Goal: Transaction & Acquisition: Obtain resource

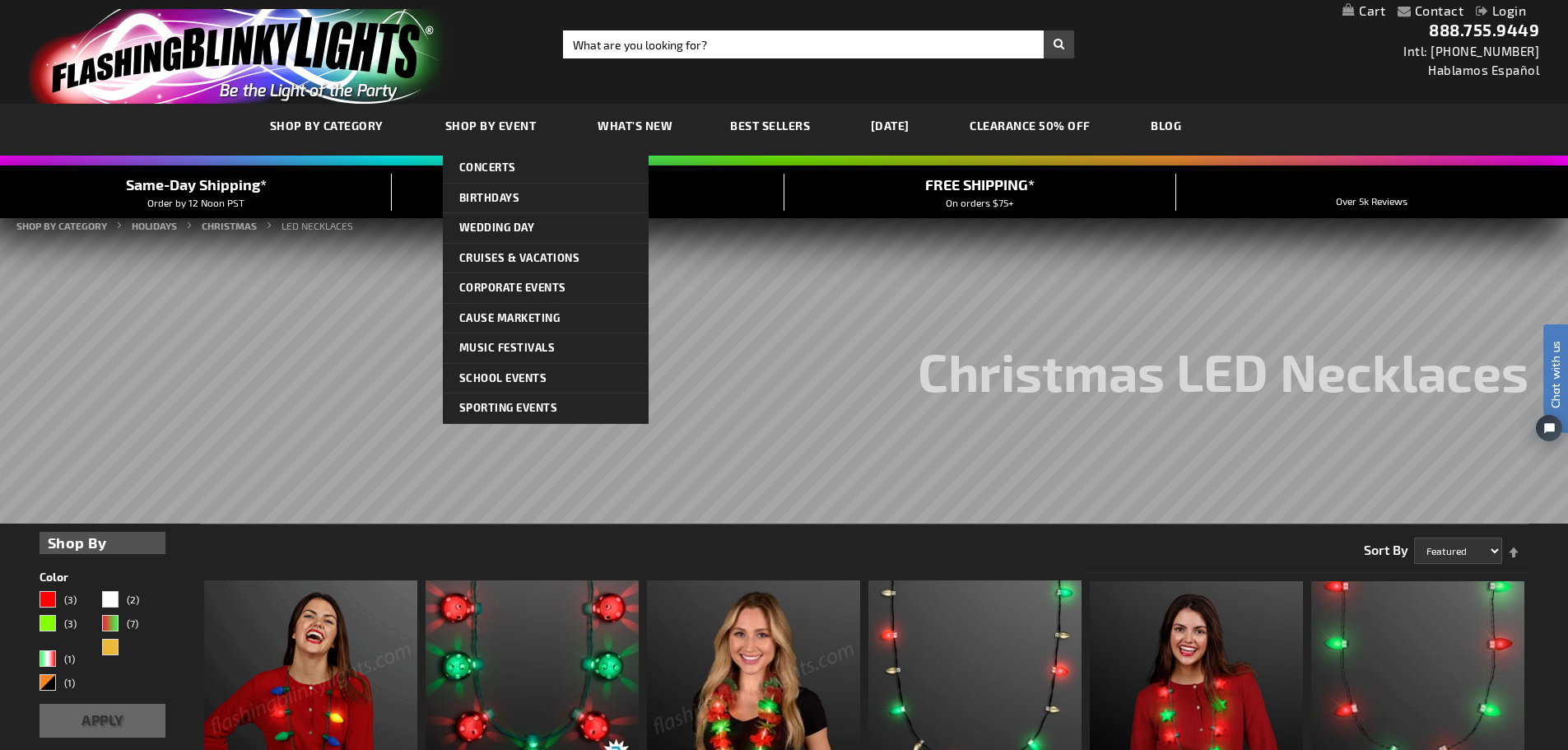
click at [478, 126] on span "Shop By Event" at bounding box center [490, 126] width 91 height 14
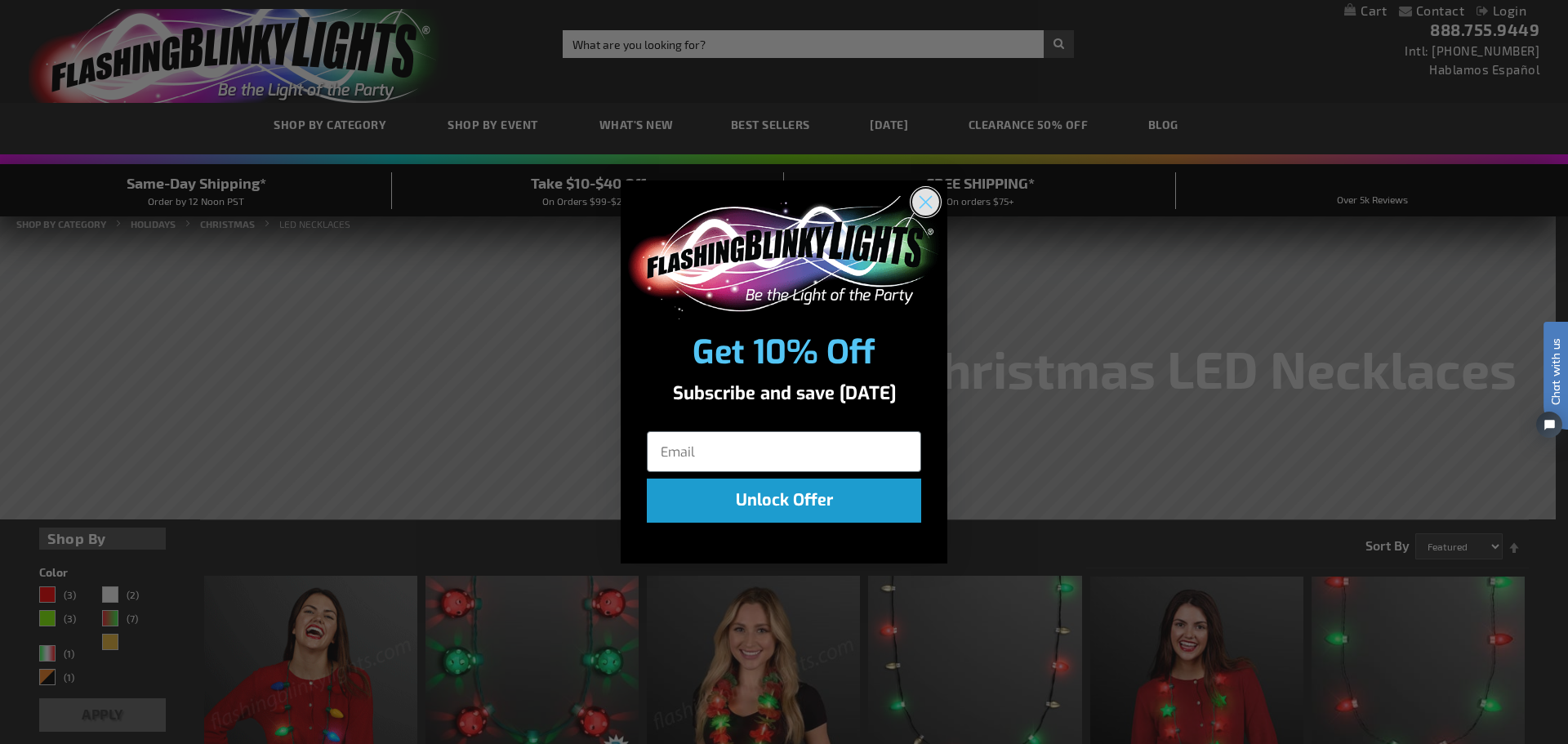
click at [916, 201] on circle "Close dialog" at bounding box center [925, 201] width 27 height 27
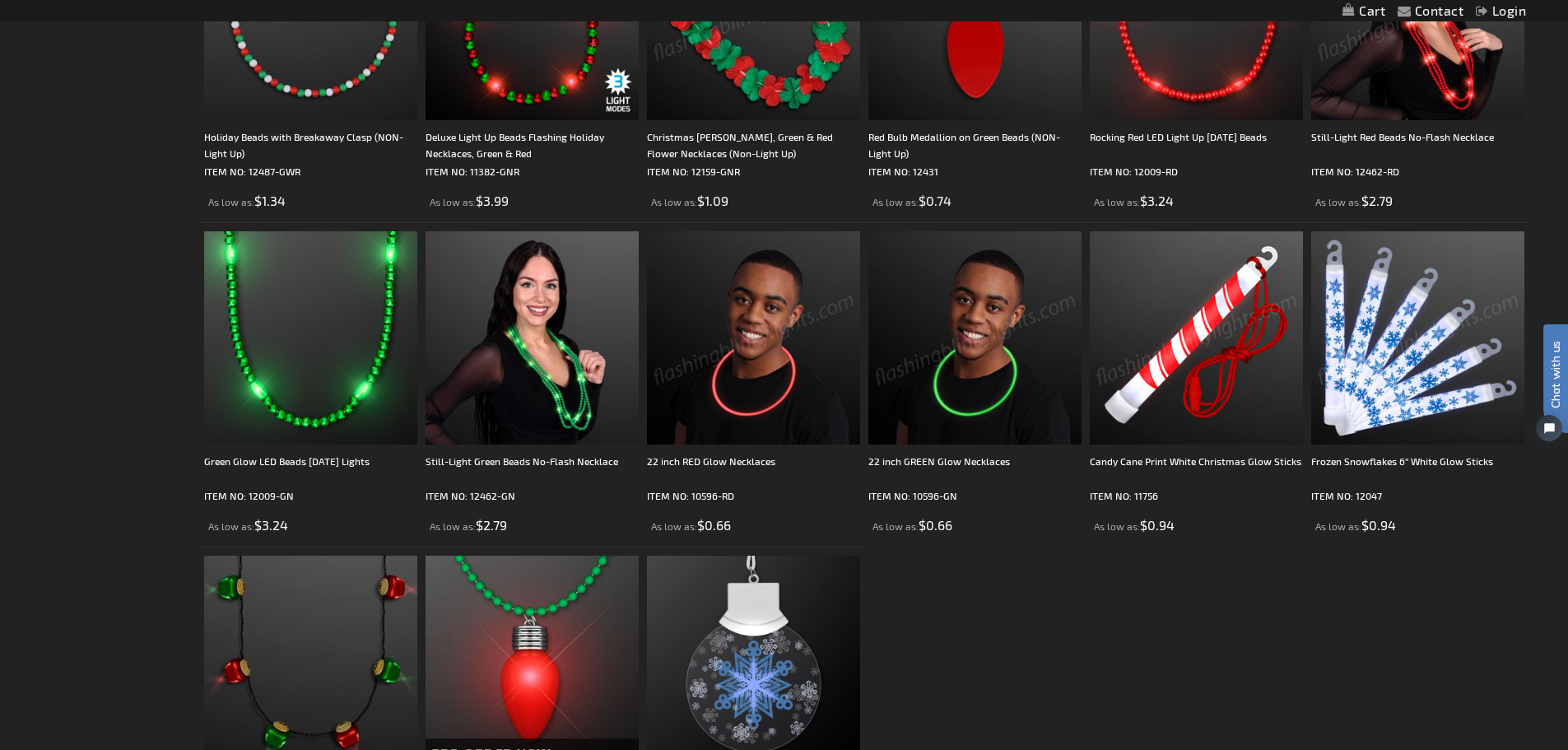
scroll to position [1481, 0]
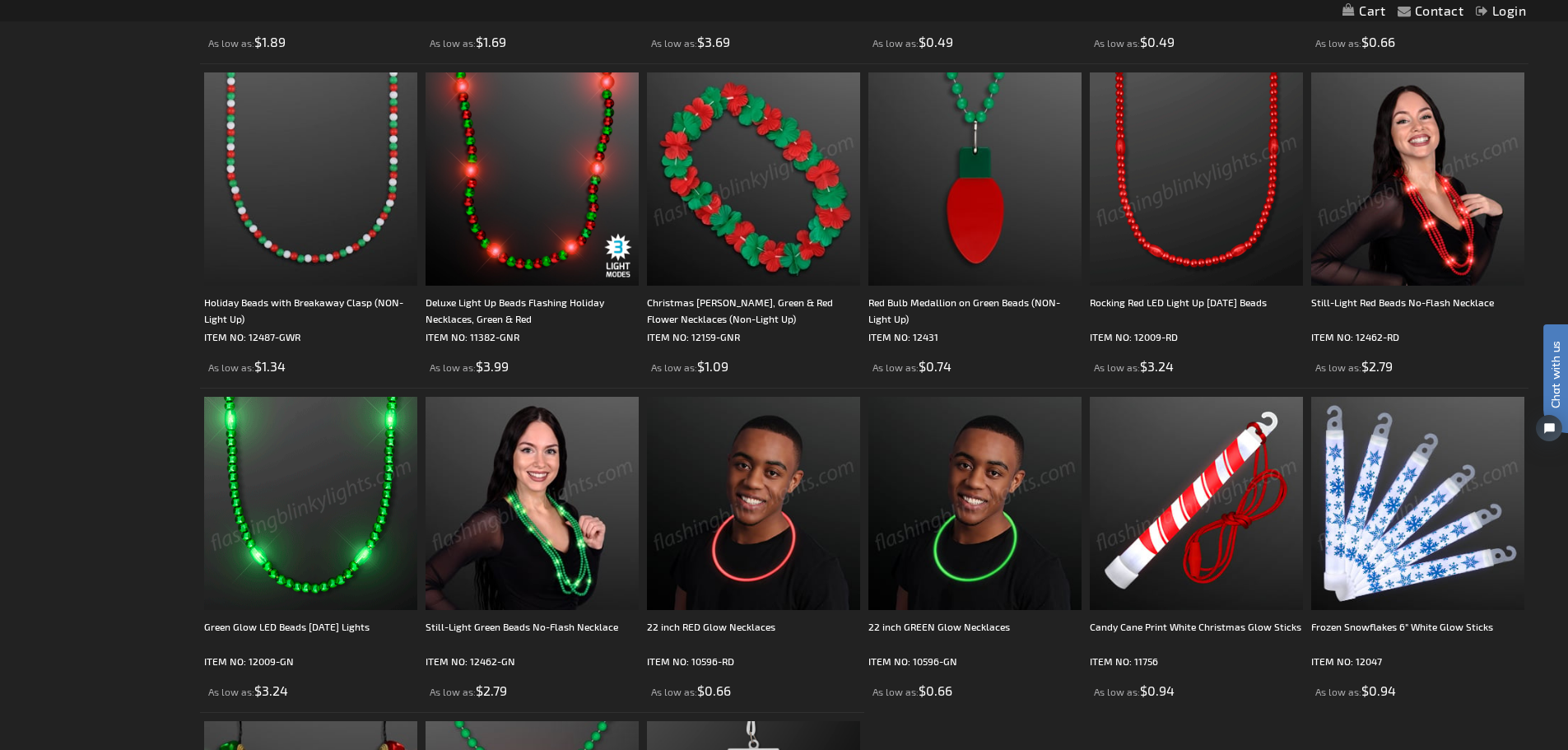
click at [374, 560] on img at bounding box center [310, 503] width 213 height 213
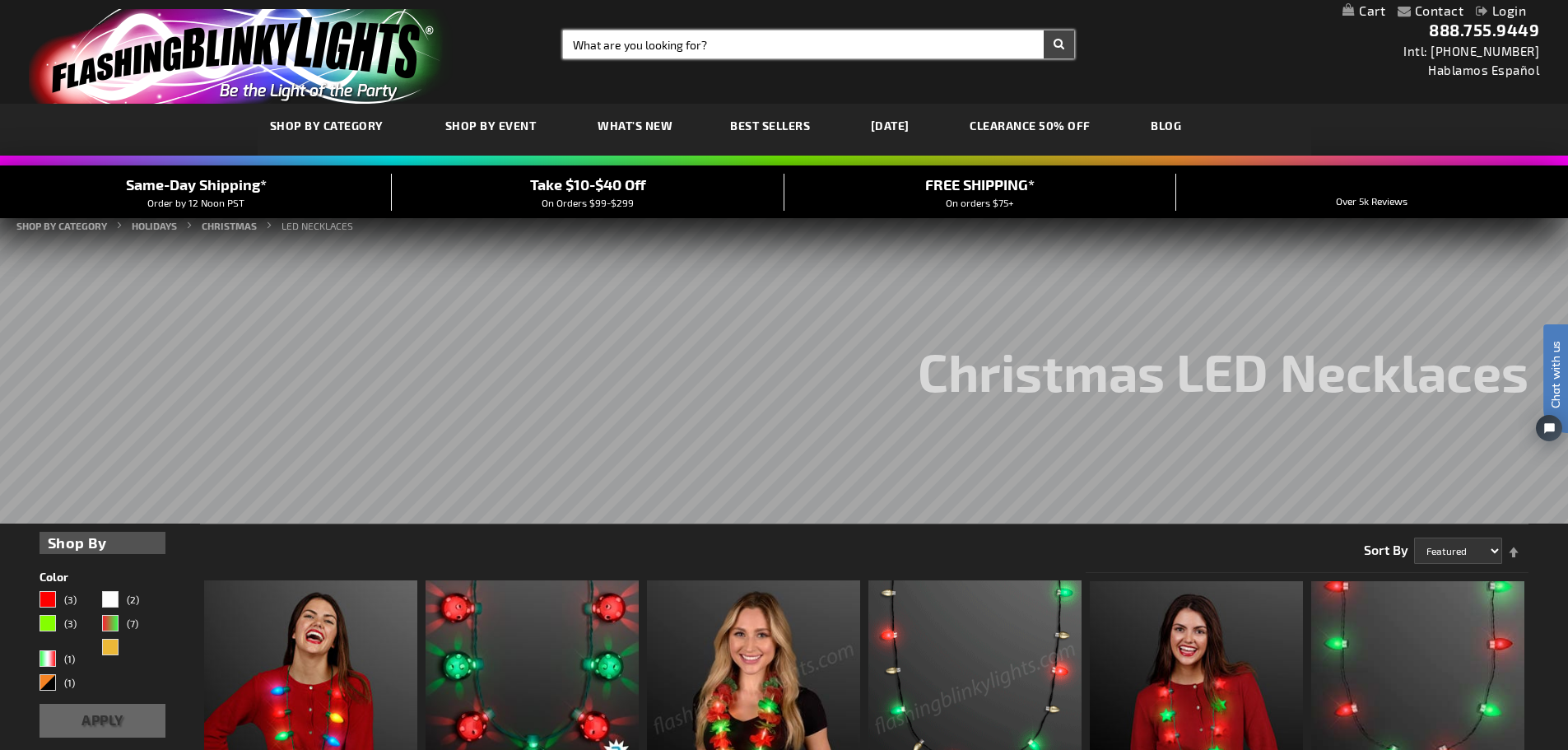
click at [748, 44] on input "Search" at bounding box center [818, 44] width 511 height 28
type input "gingerbread"
click at [1044, 30] on button "Search" at bounding box center [1059, 44] width 30 height 28
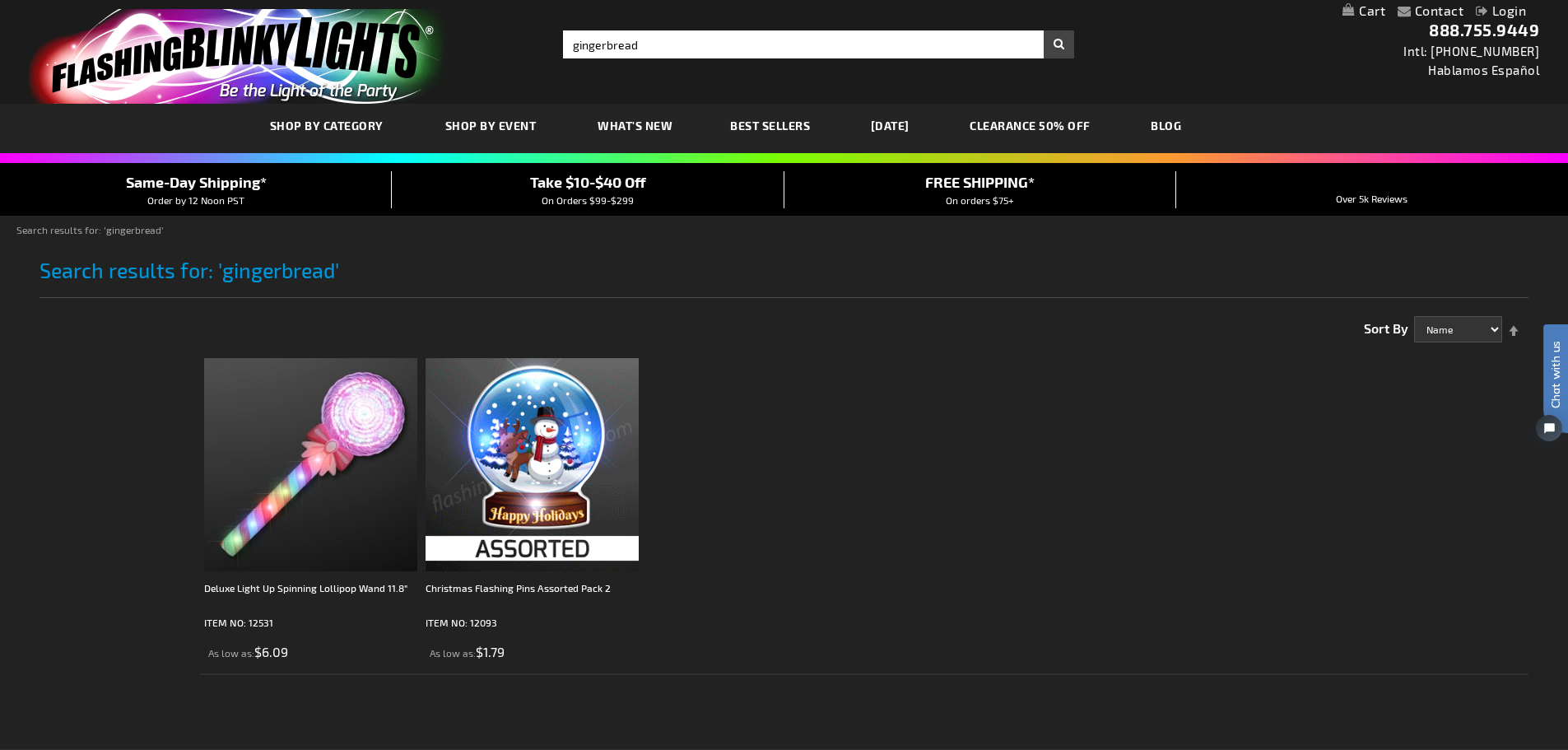
click at [517, 434] on img at bounding box center [532, 464] width 213 height 213
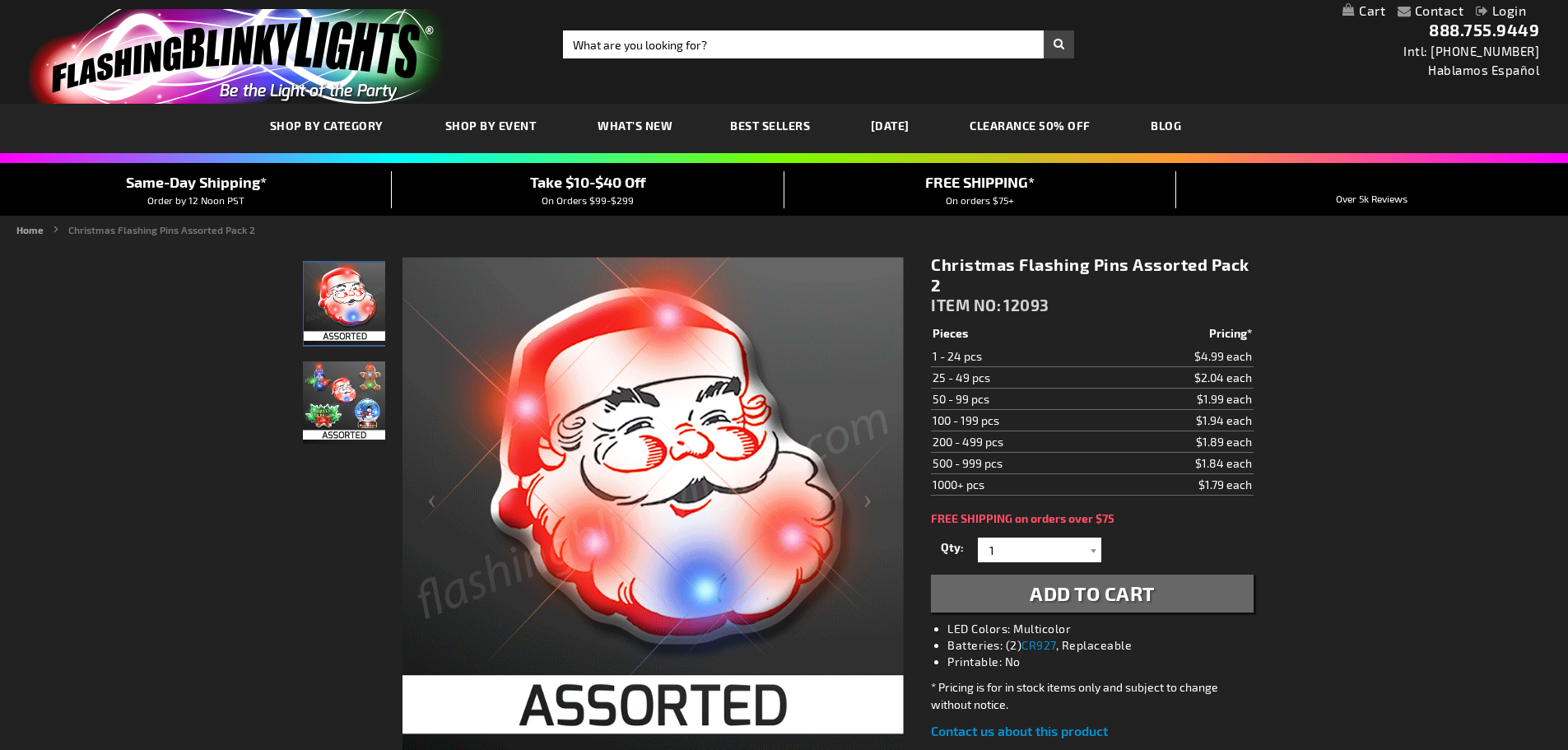
click at [346, 394] on img "Christmas LED Light Up Assorted 2 Pack Pins" at bounding box center [344, 402] width 82 height 82
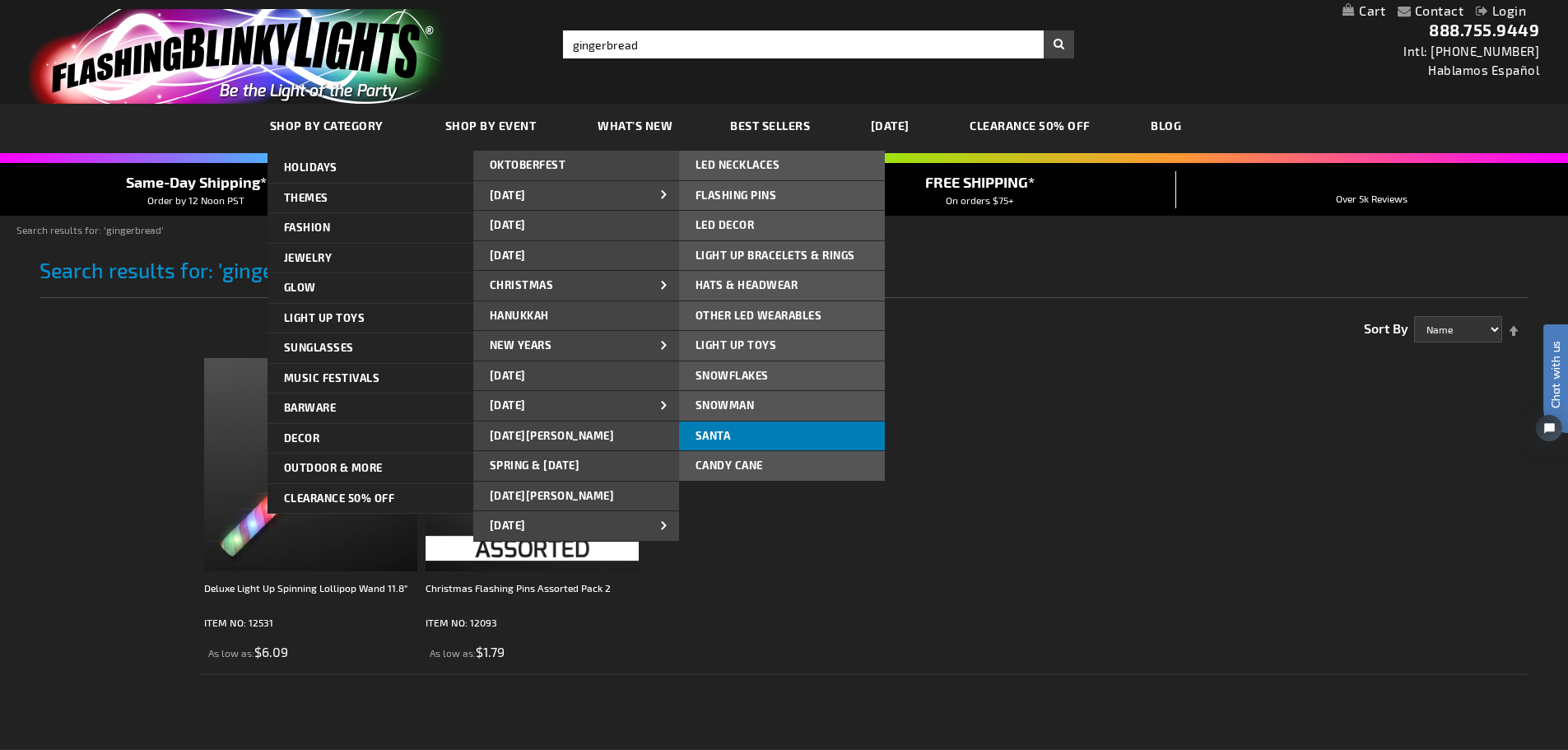
drag, startPoint x: 784, startPoint y: 426, endPoint x: 784, endPoint y: 446, distance: 20.6
click at [784, 442] on link "Santa" at bounding box center [782, 436] width 206 height 30
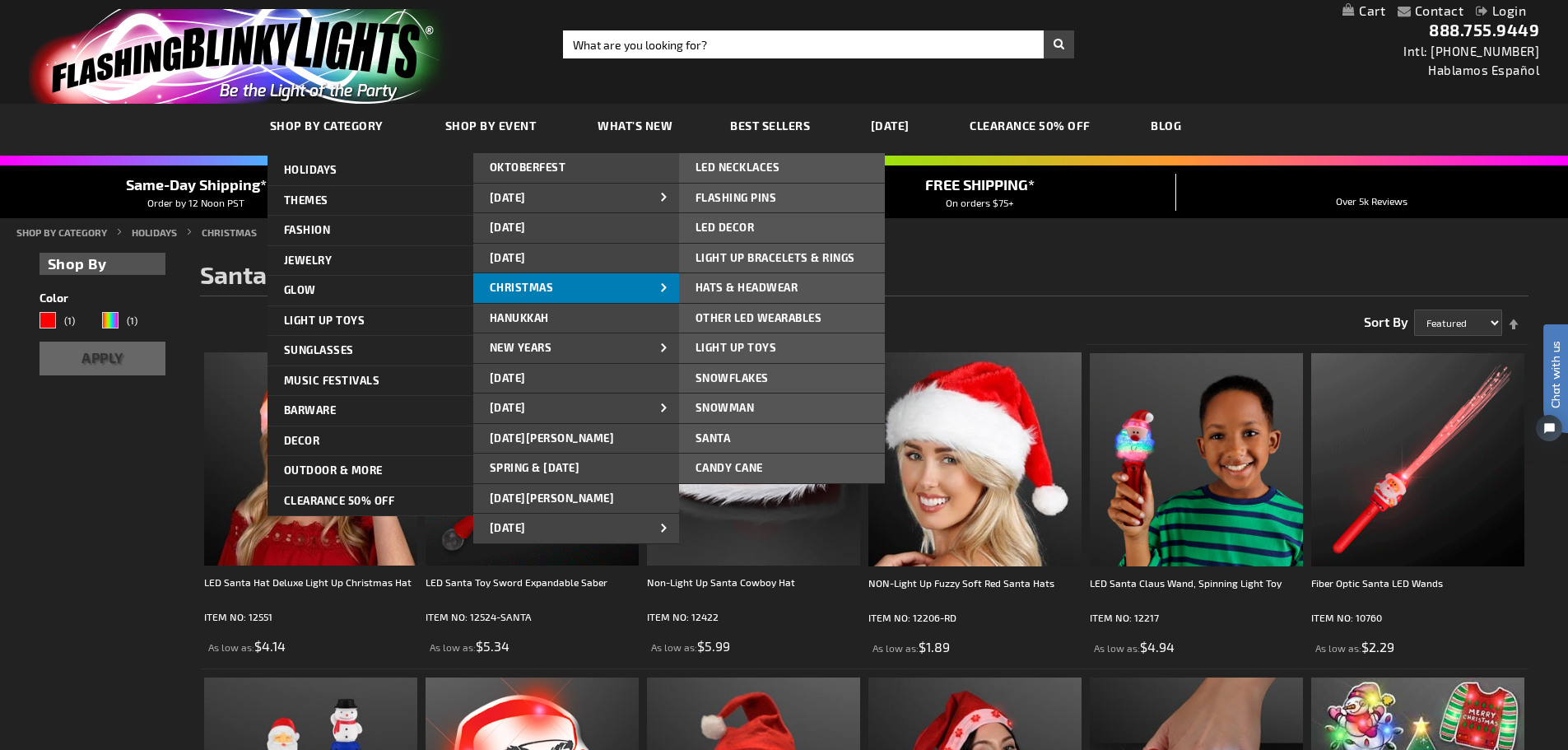
click at [539, 287] on span "CHRISTMAS" at bounding box center [522, 287] width 64 height 13
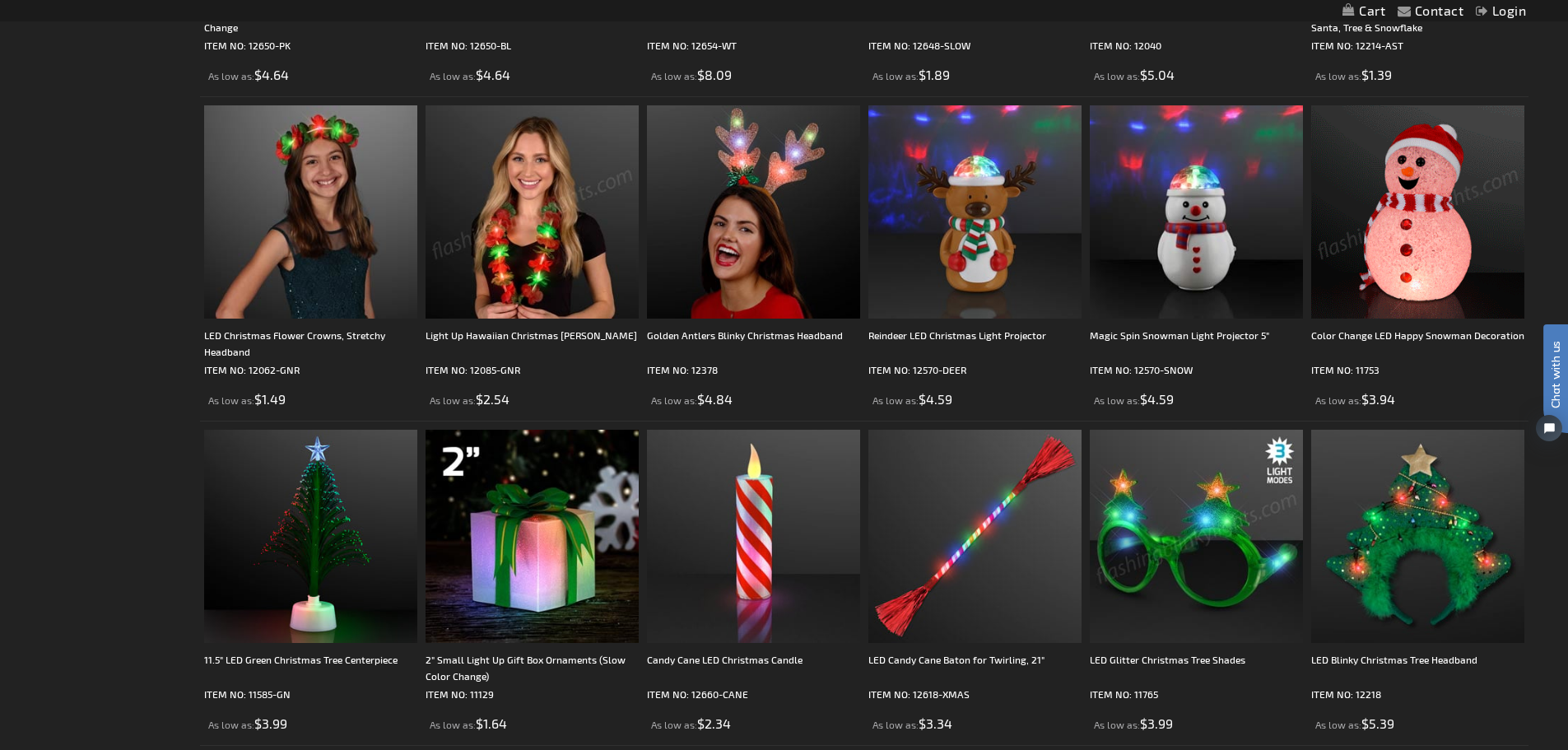
scroll to position [1235, 0]
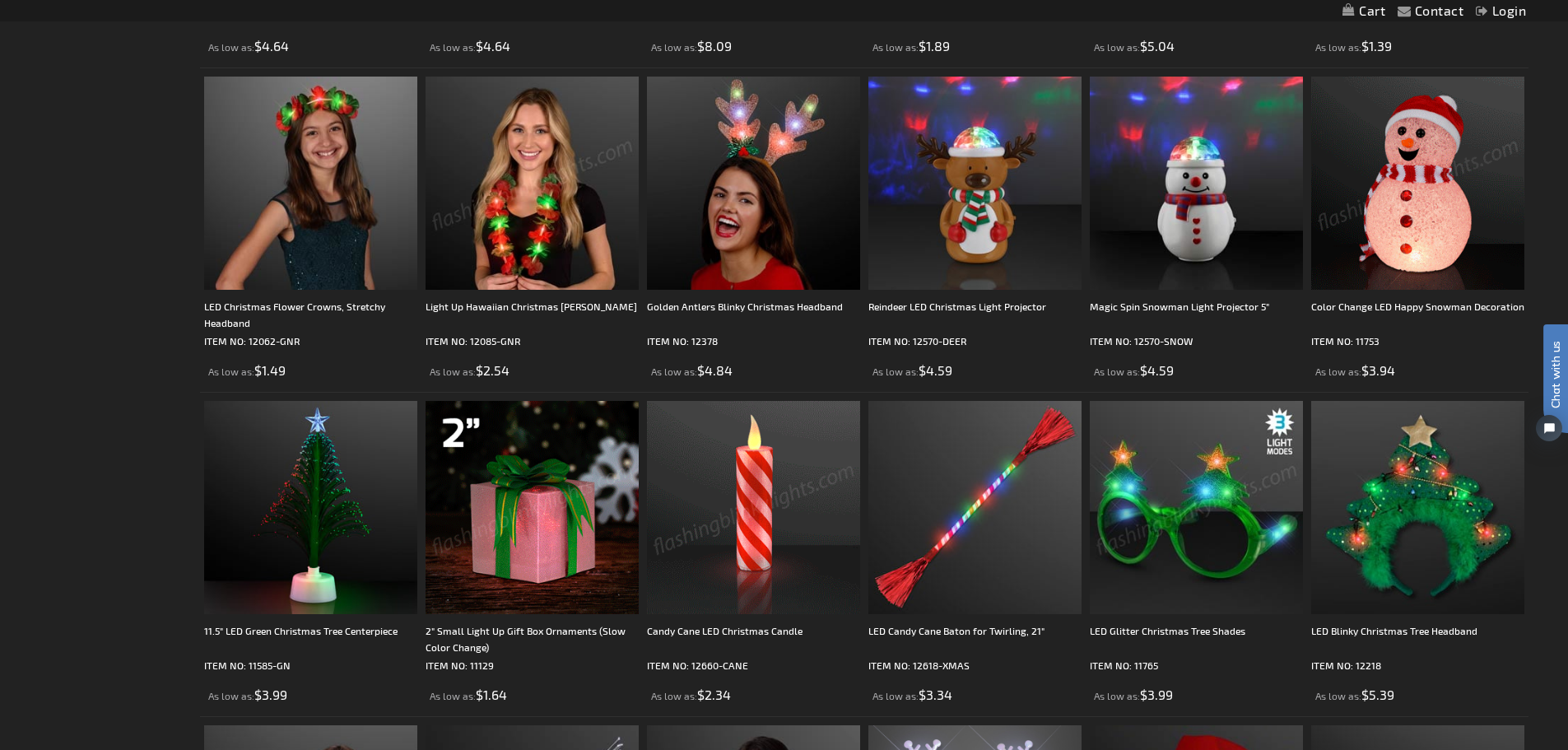
click at [535, 471] on img at bounding box center [532, 507] width 213 height 213
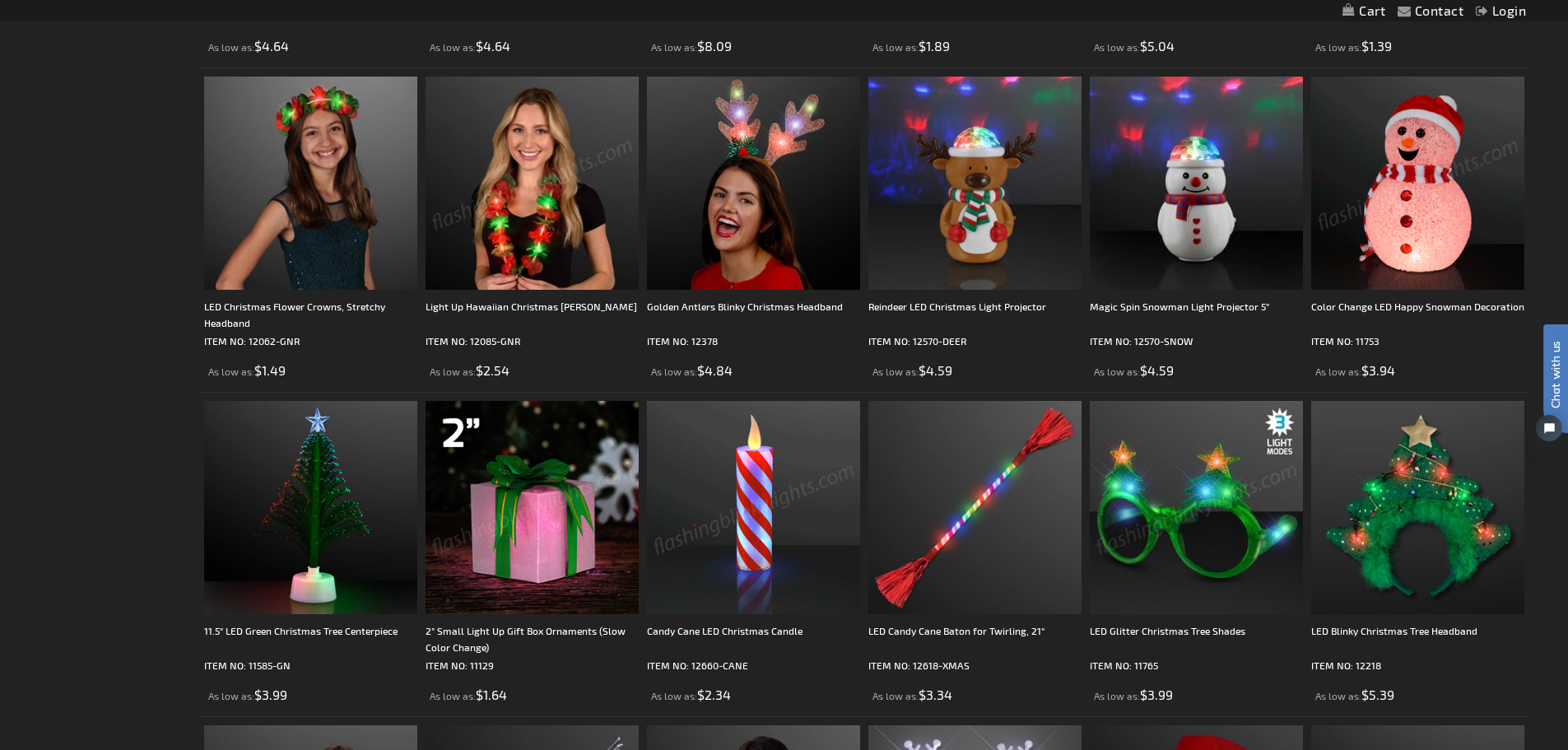
click at [534, 471] on img at bounding box center [532, 507] width 213 height 213
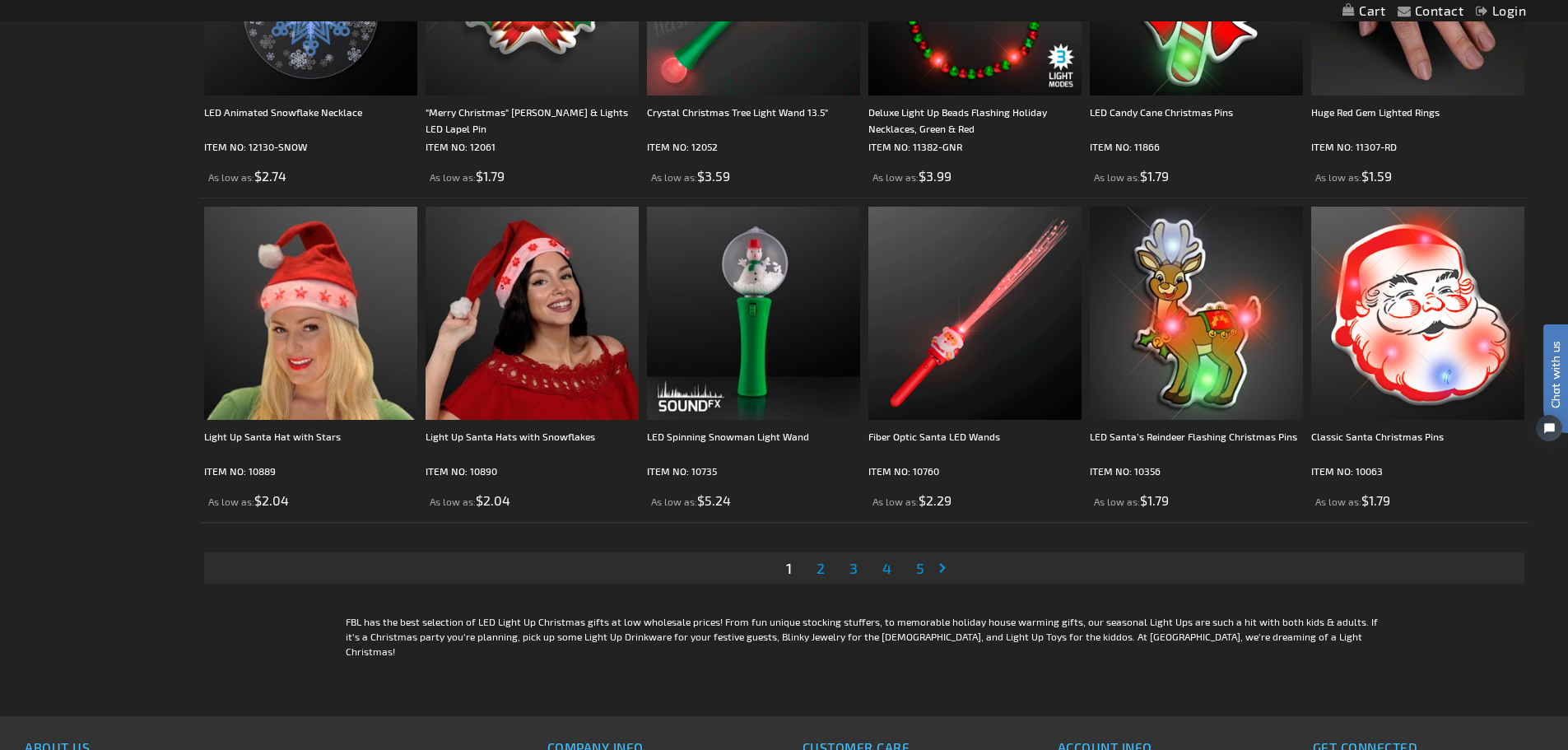
scroll to position [3539, 0]
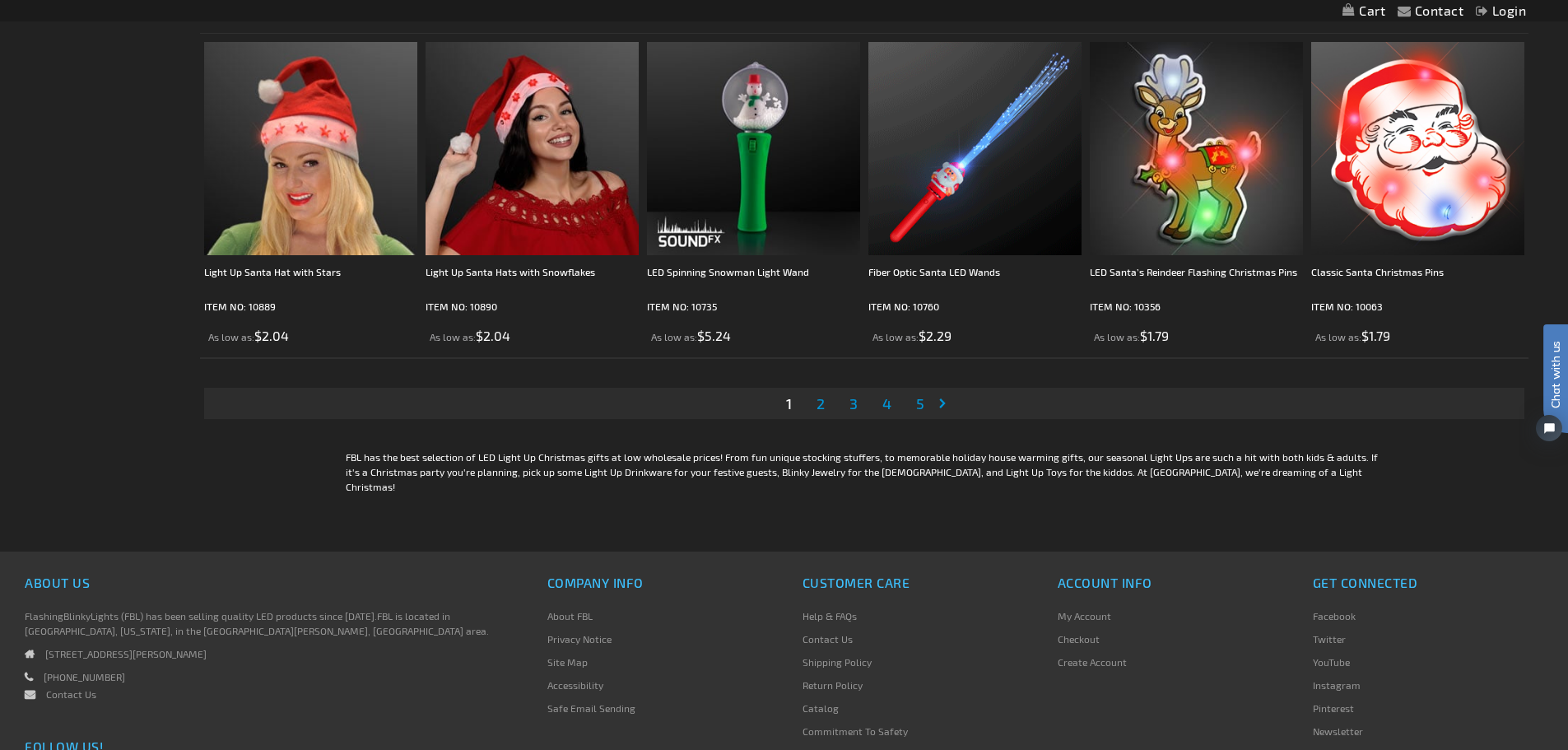
click at [816, 400] on span "2" at bounding box center [820, 403] width 8 height 18
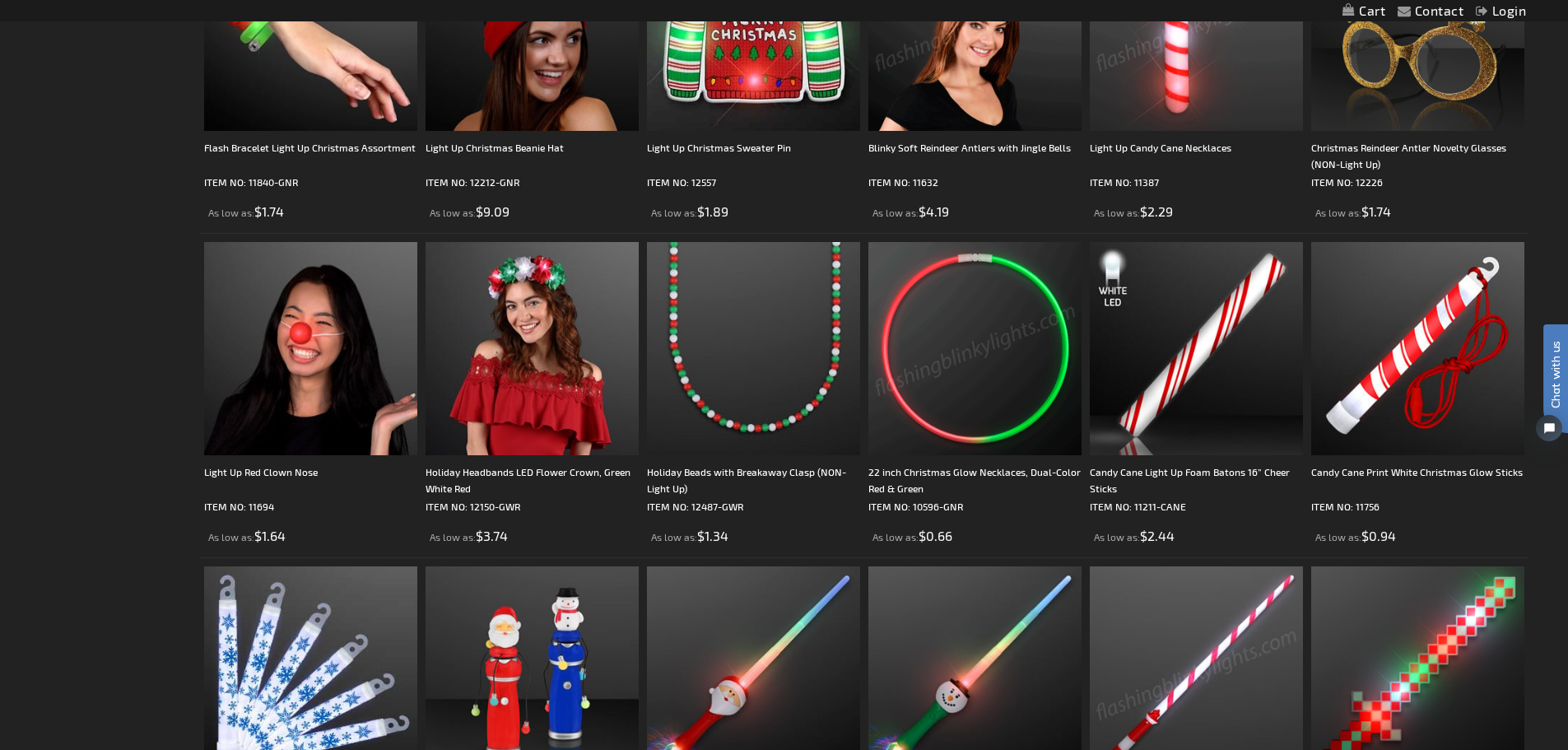
scroll to position [905, 0]
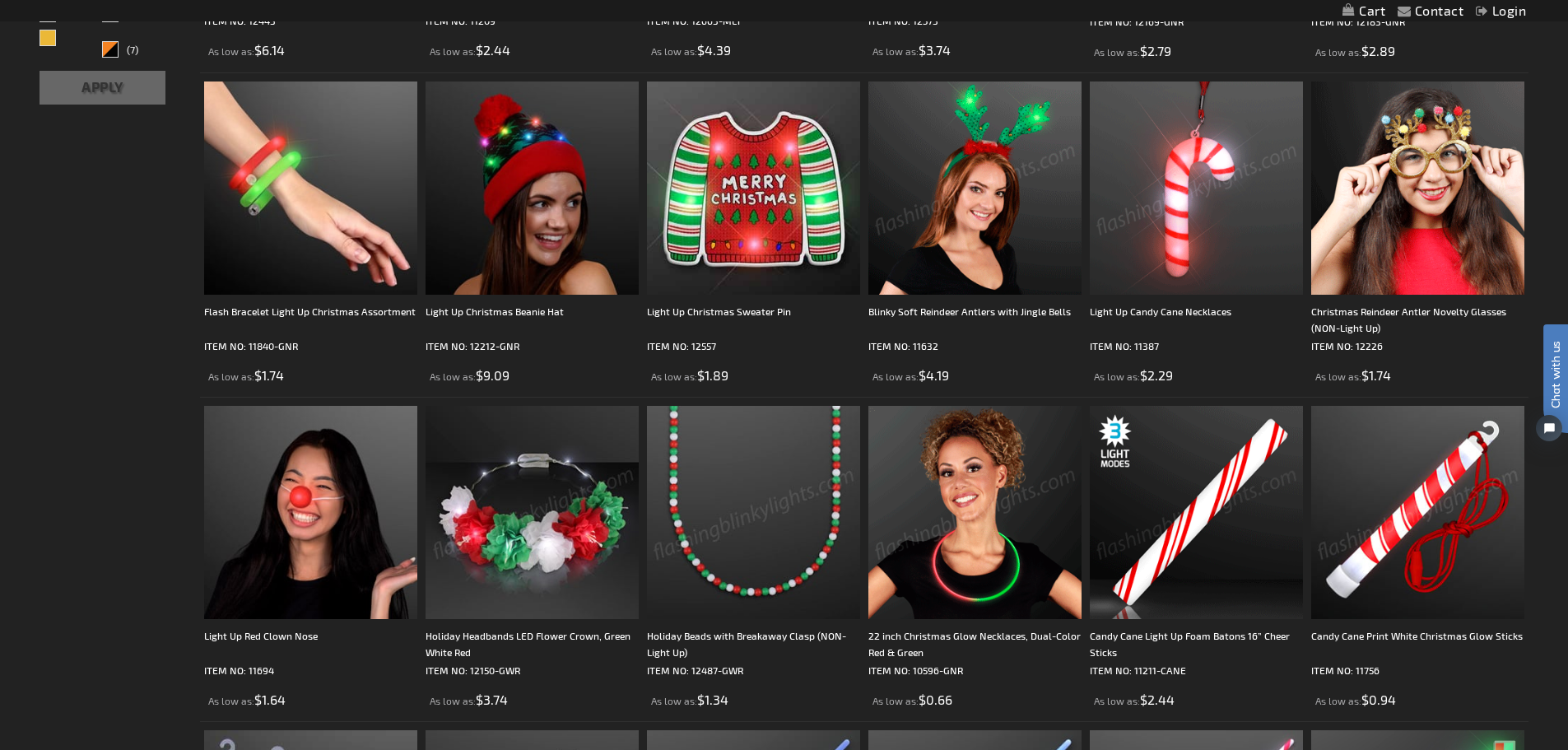
click at [1438, 203] on img at bounding box center [1417, 187] width 213 height 213
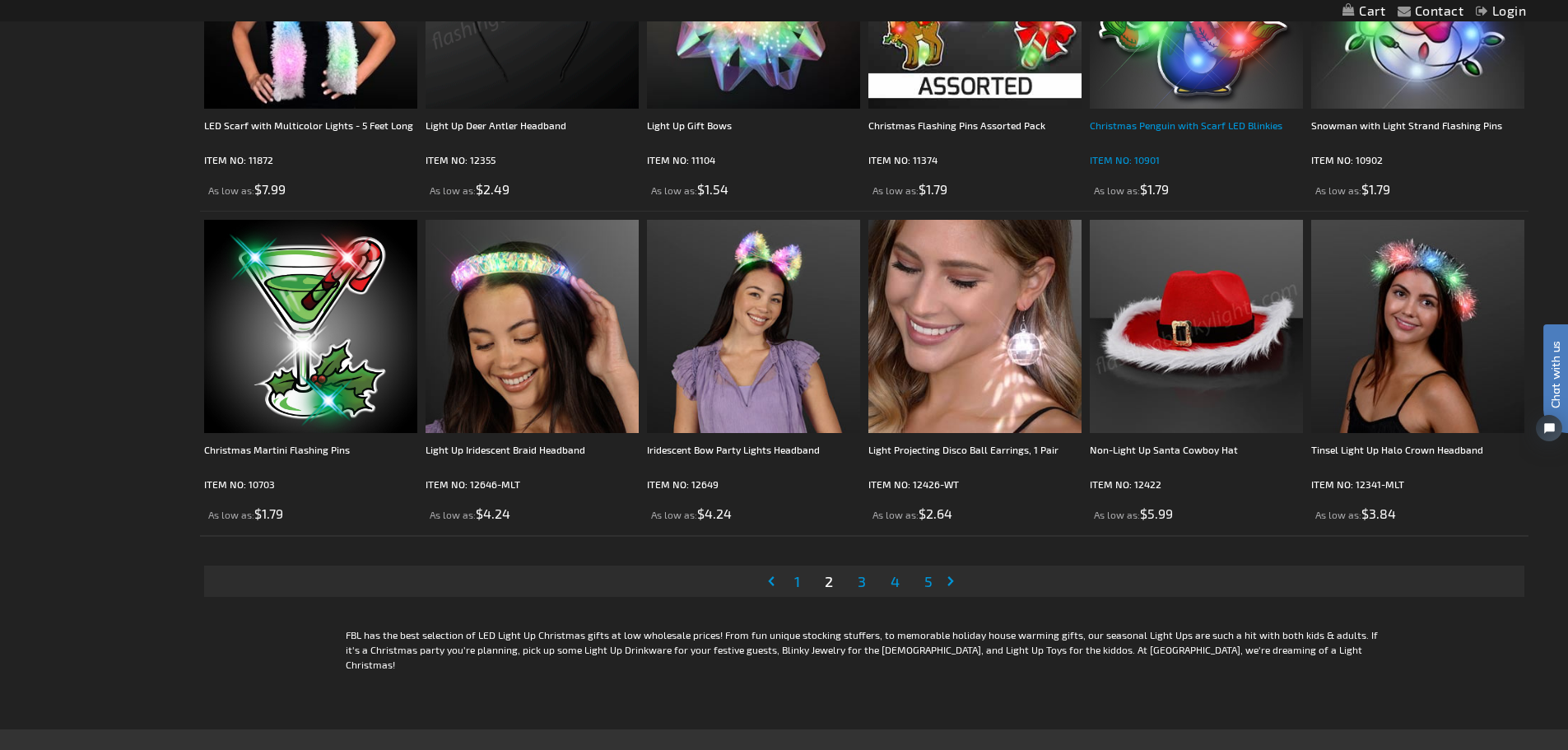
scroll to position [3375, 0]
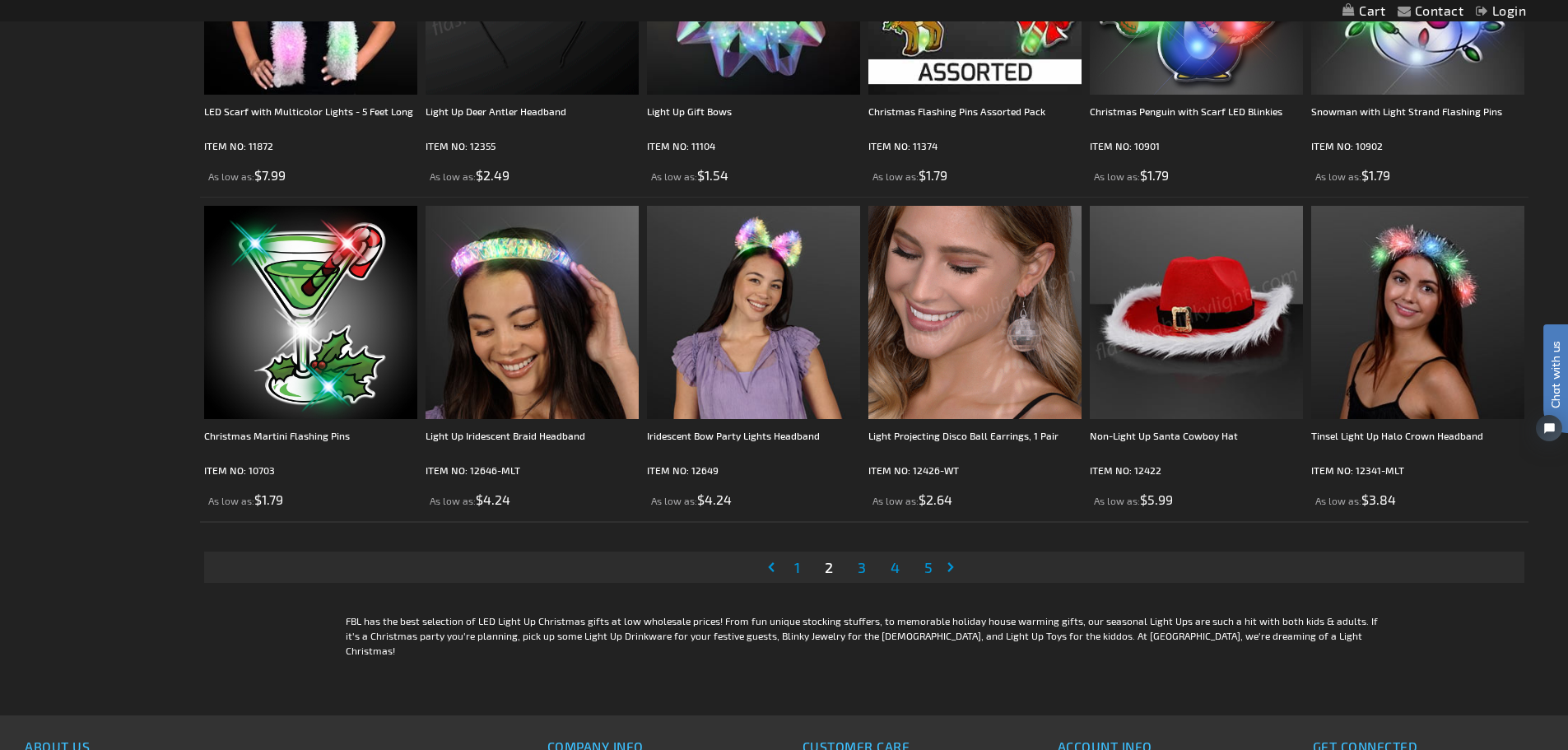
click at [863, 567] on span "3" at bounding box center [862, 567] width 8 height 18
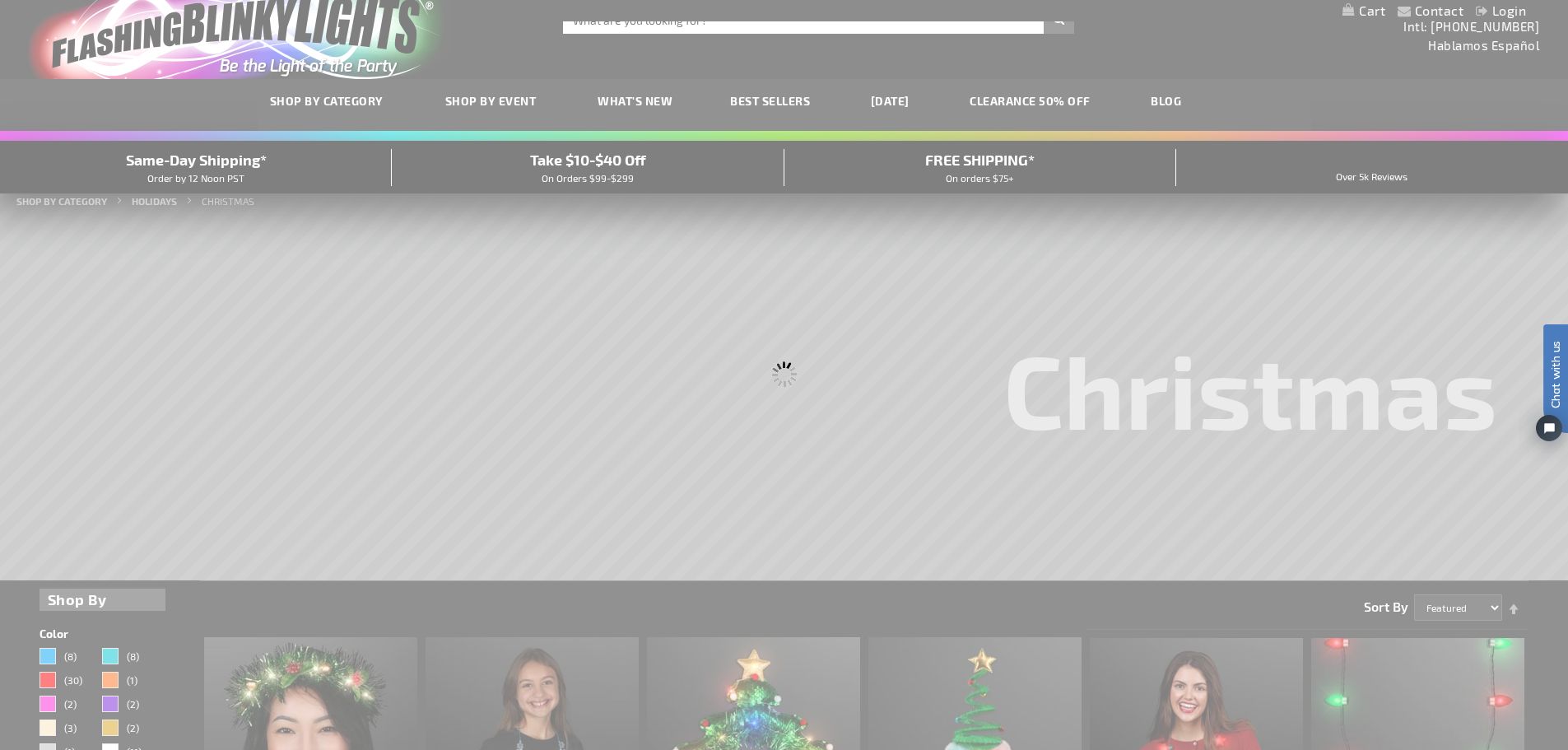
scroll to position [1, 0]
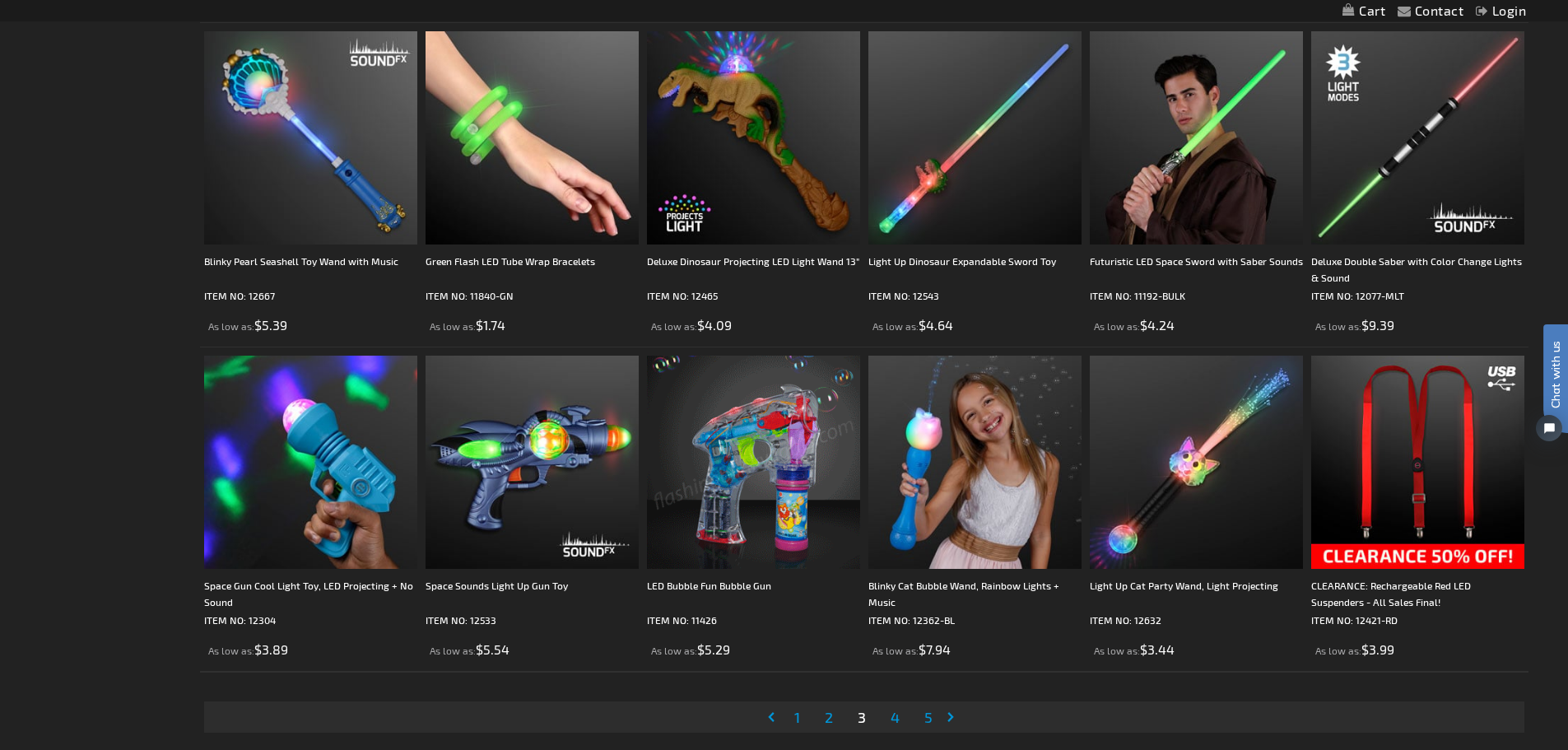
scroll to position [3292, 0]
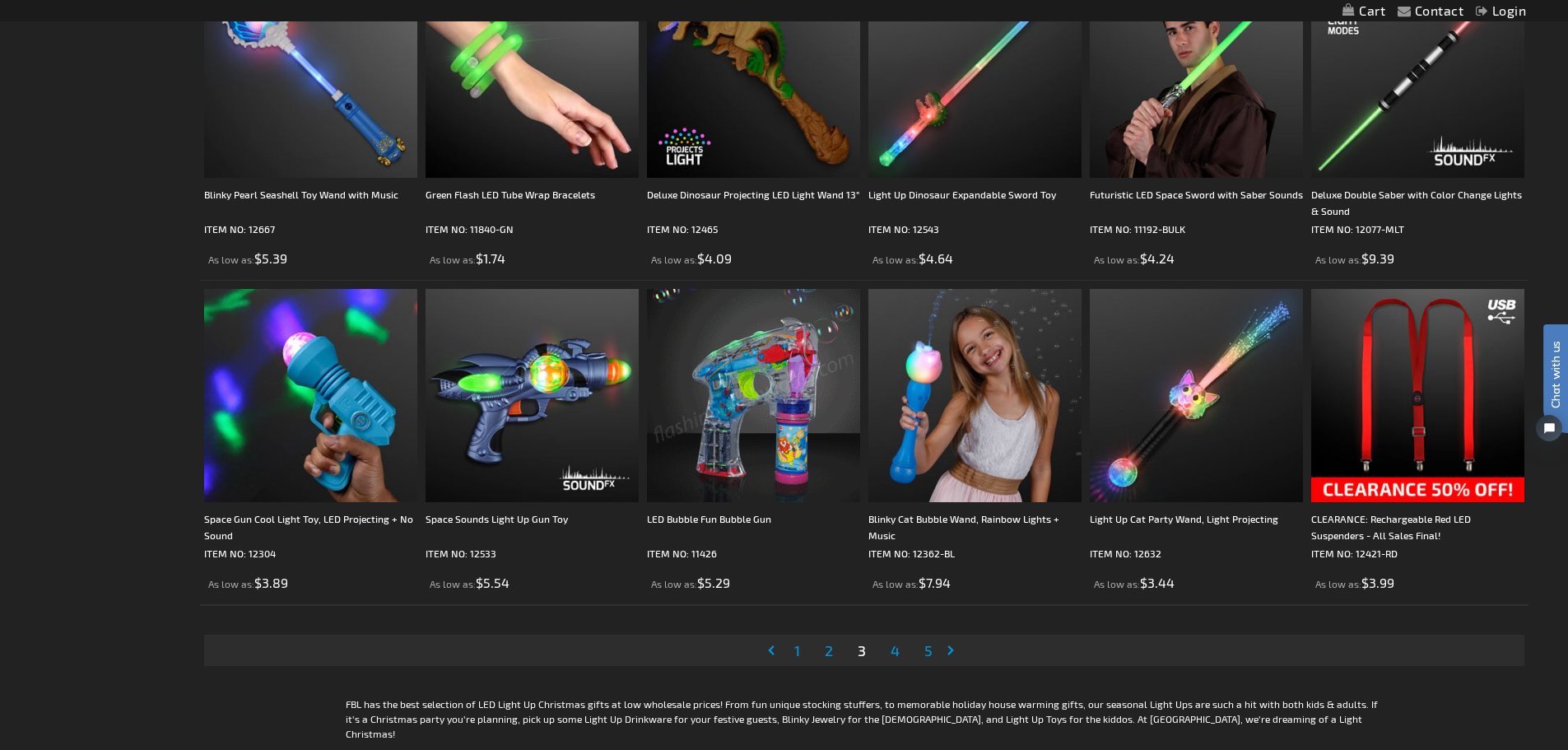
click at [895, 655] on span "4" at bounding box center [895, 650] width 9 height 18
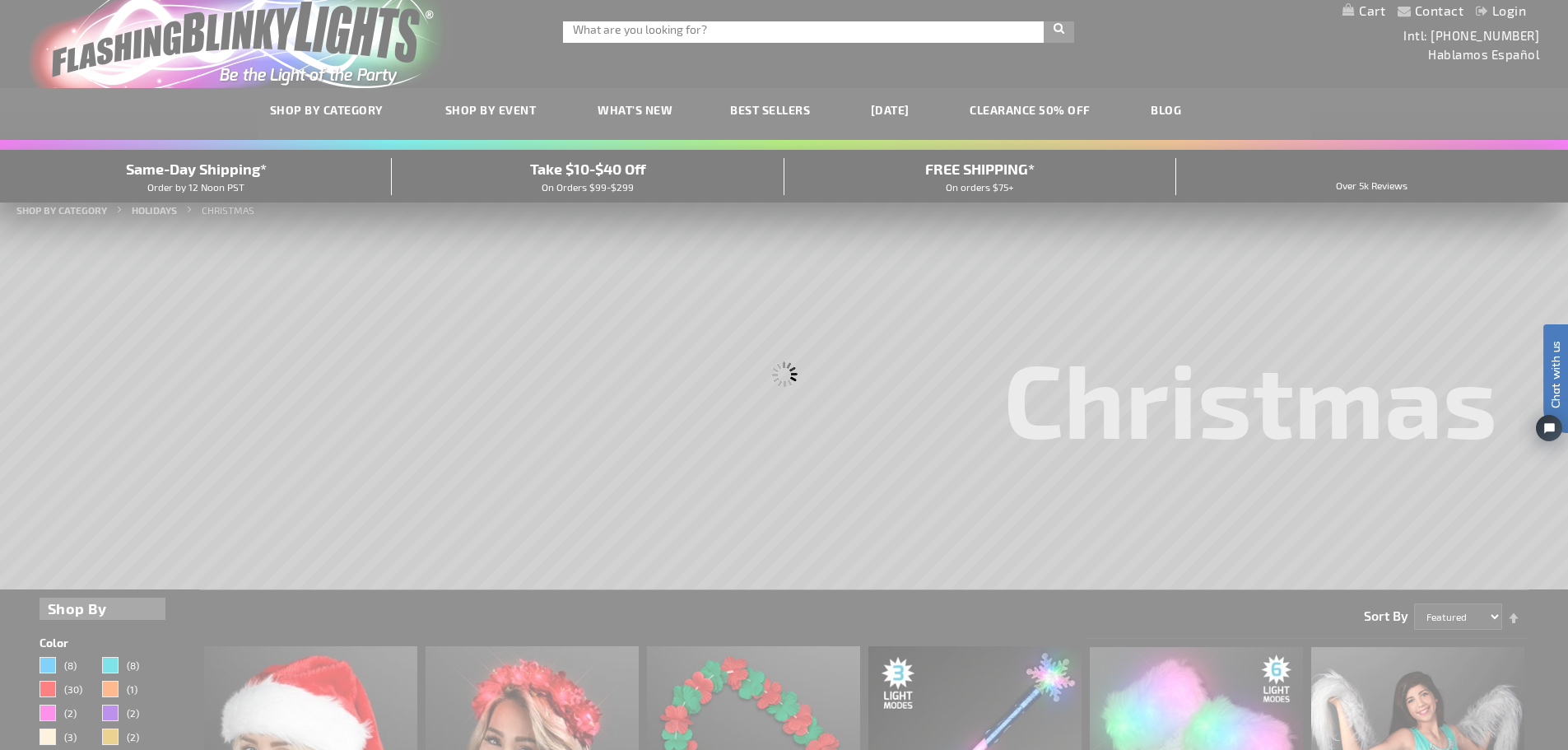
scroll to position [0, 0]
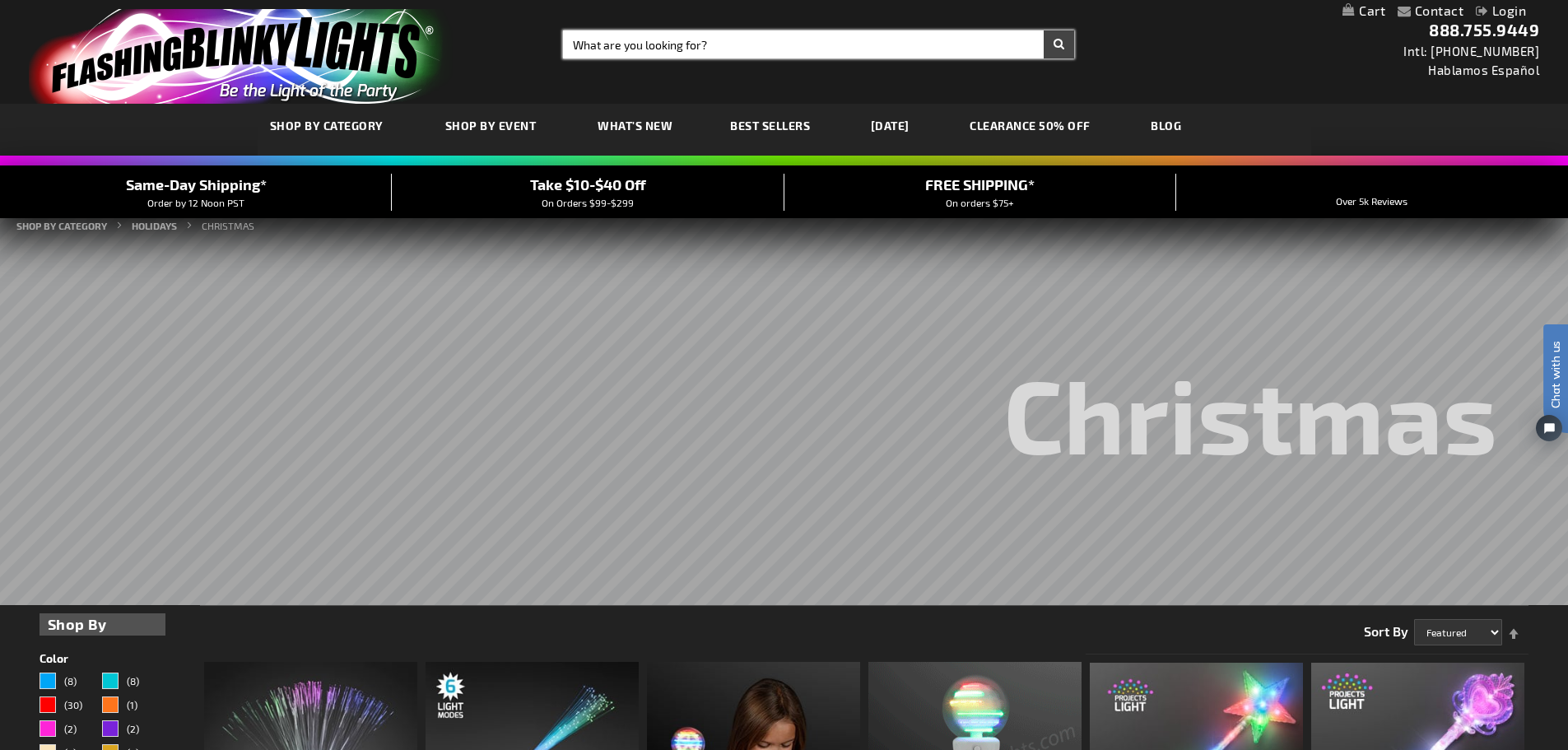
click at [799, 37] on input "Search" at bounding box center [818, 44] width 511 height 28
type input "sound activated"
click at [1044, 30] on button "Search" at bounding box center [1059, 44] width 30 height 28
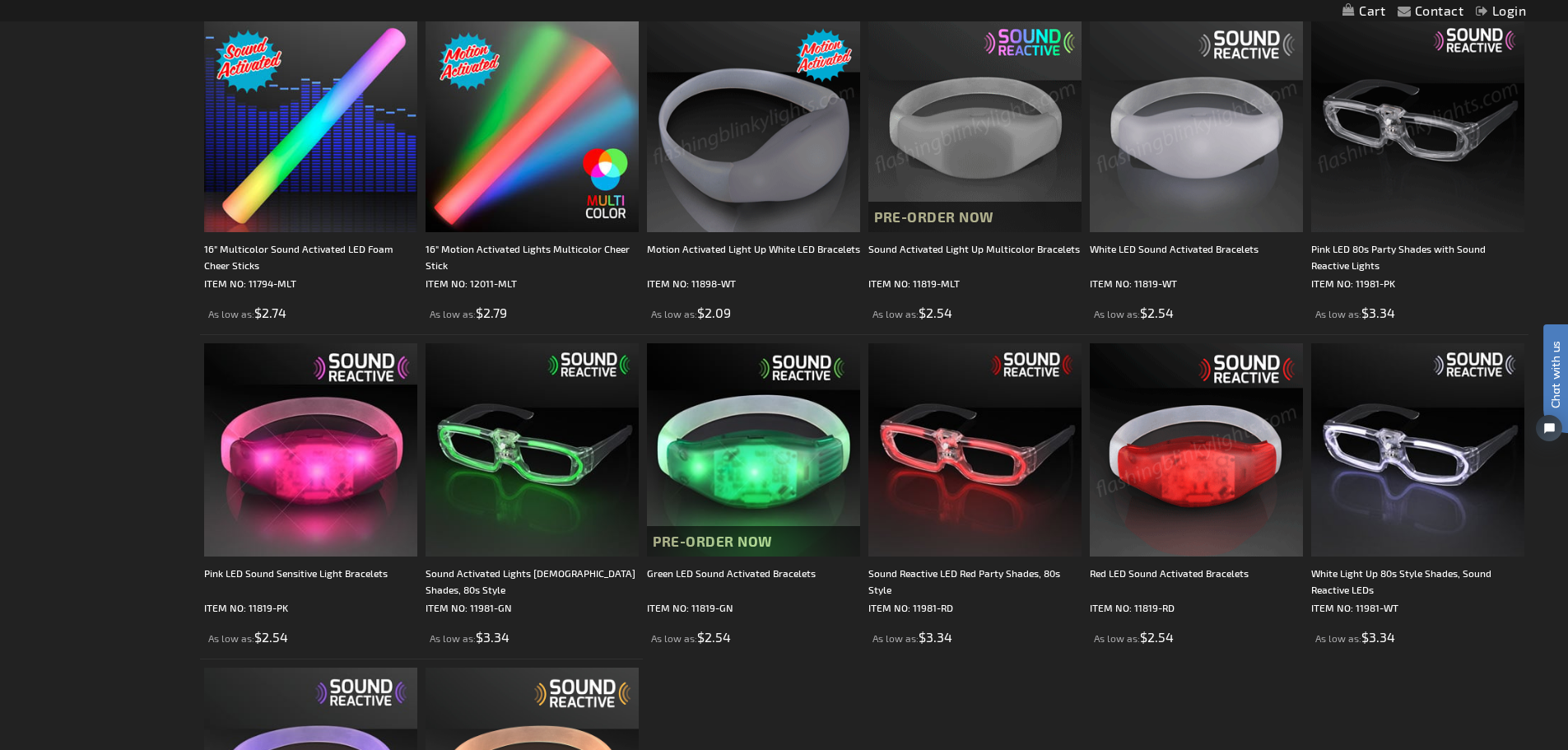
scroll to position [576, 0]
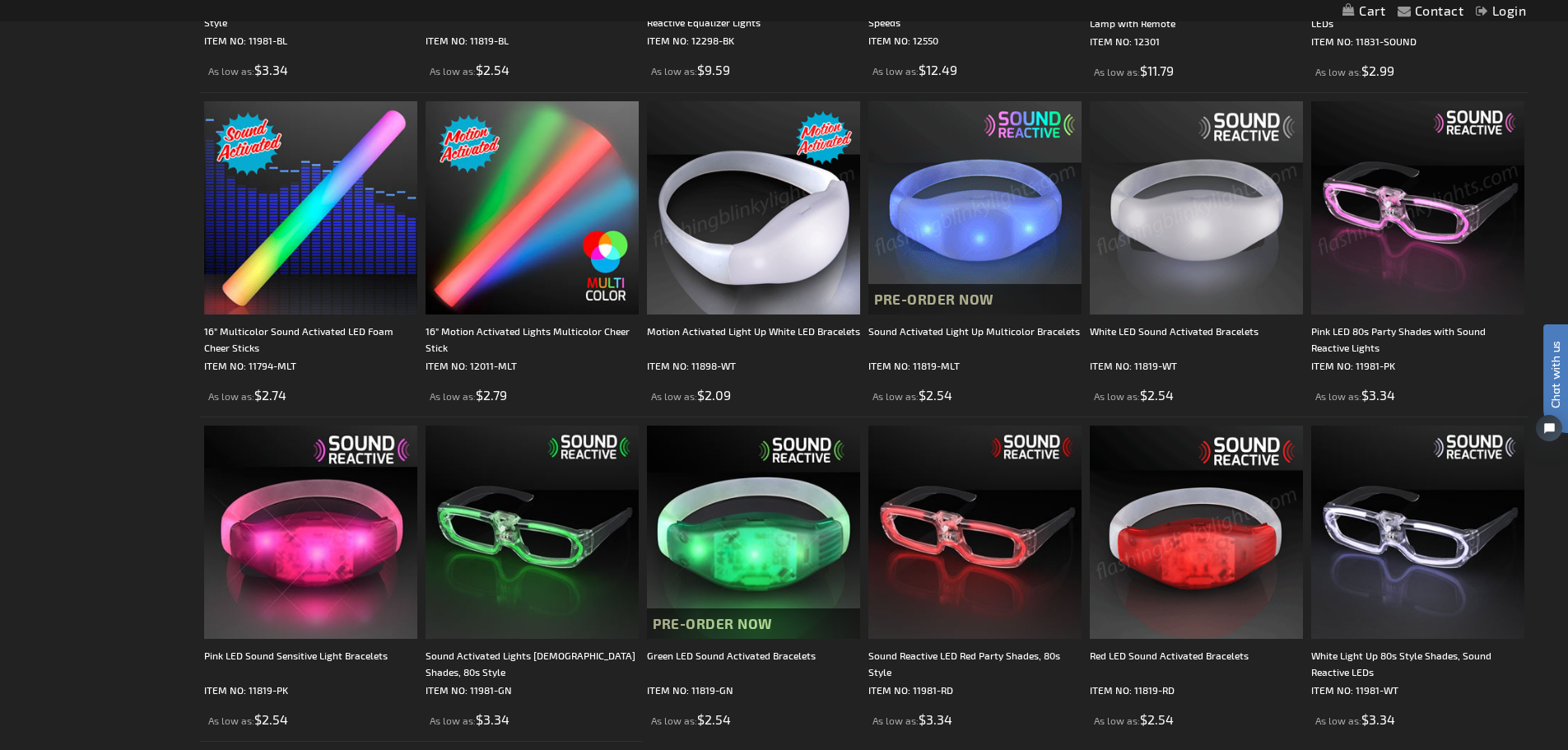
click at [1005, 191] on img at bounding box center [974, 207] width 213 height 213
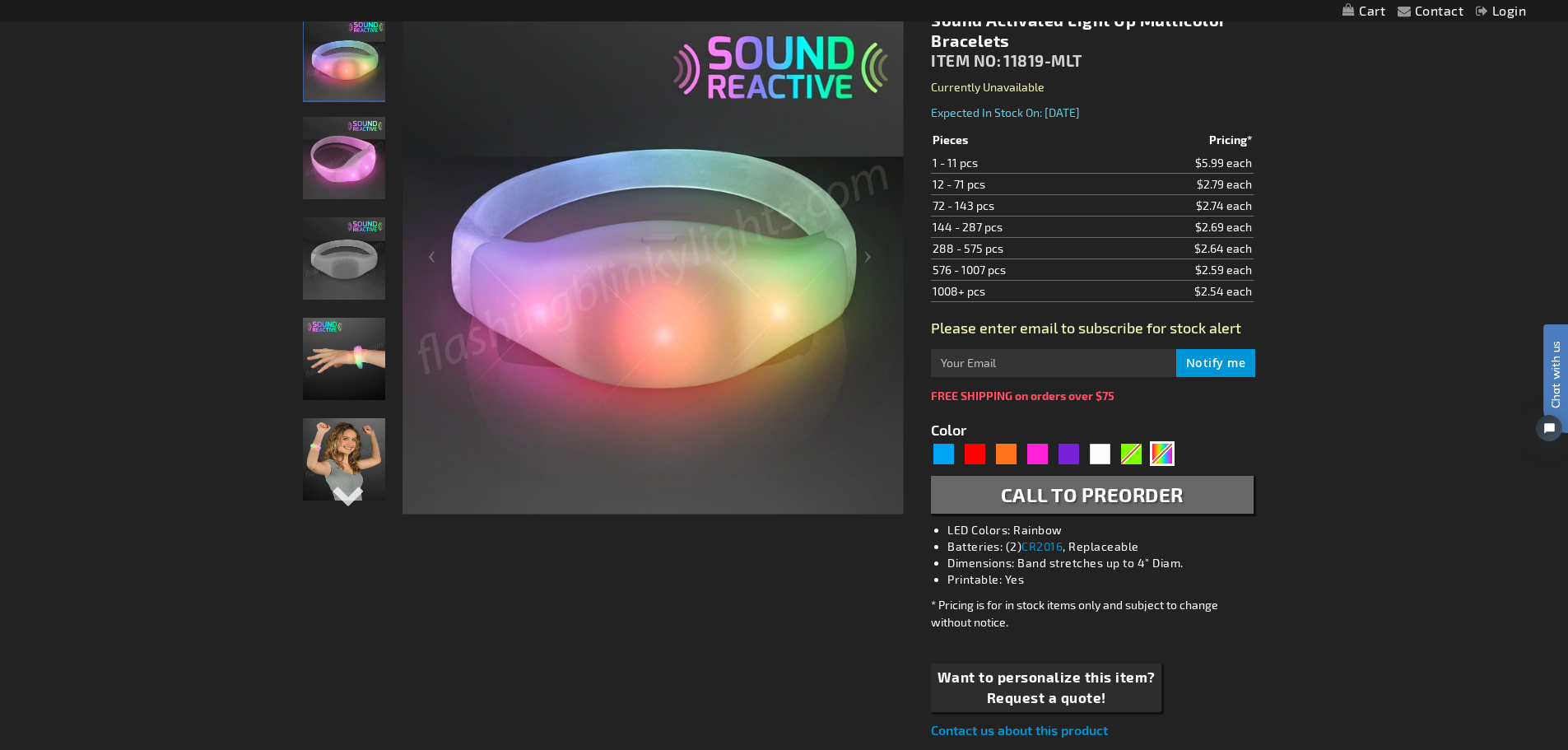
click at [1132, 458] on div "Green" at bounding box center [1130, 453] width 25 height 25
type input "5648"
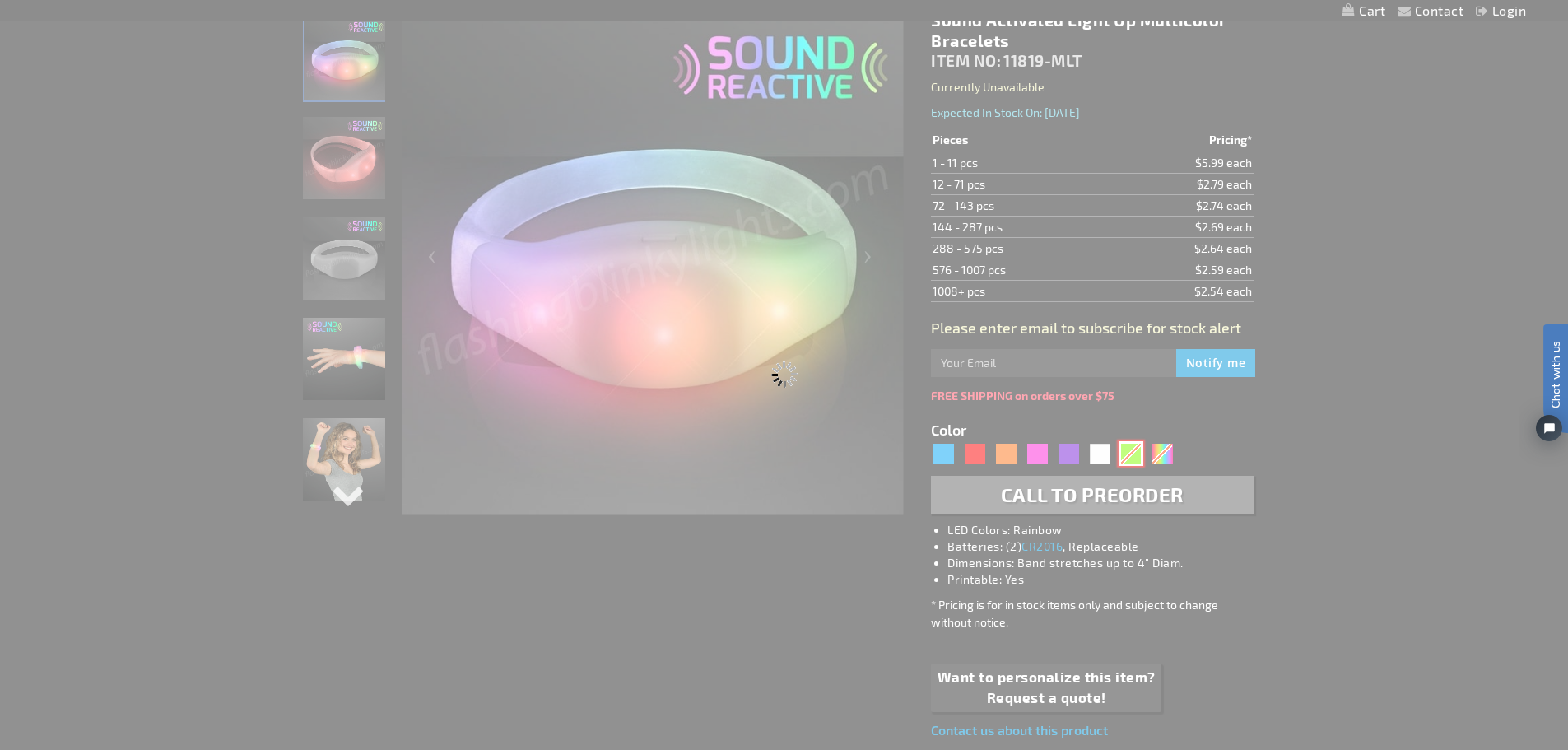
type input "11819-GN"
type input "Customize - Green LED Sound Activated Bracelets - ITEM NO: 11819-GN"
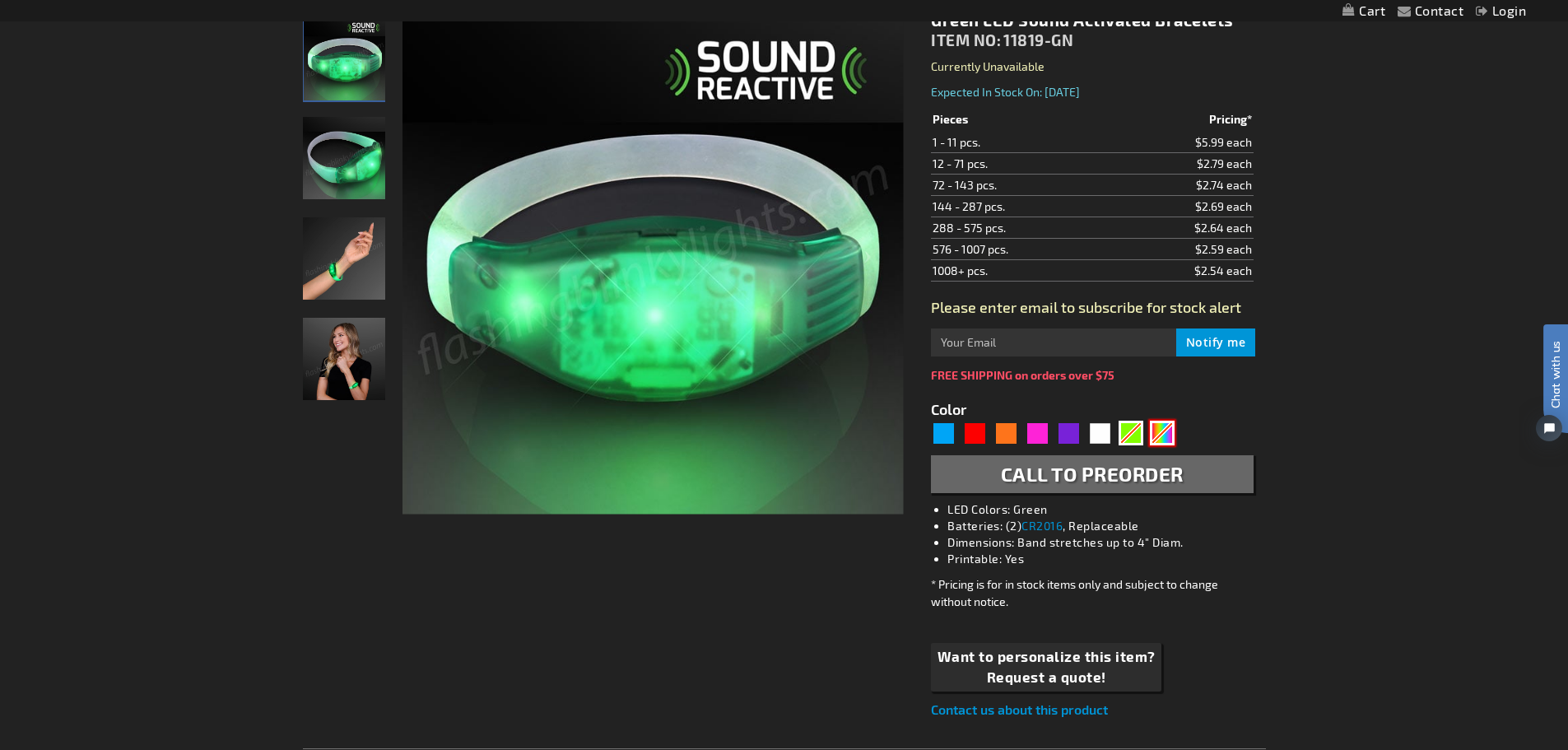
click at [1166, 444] on div "Multicolor" at bounding box center [1162, 433] width 25 height 25
type input "5659"
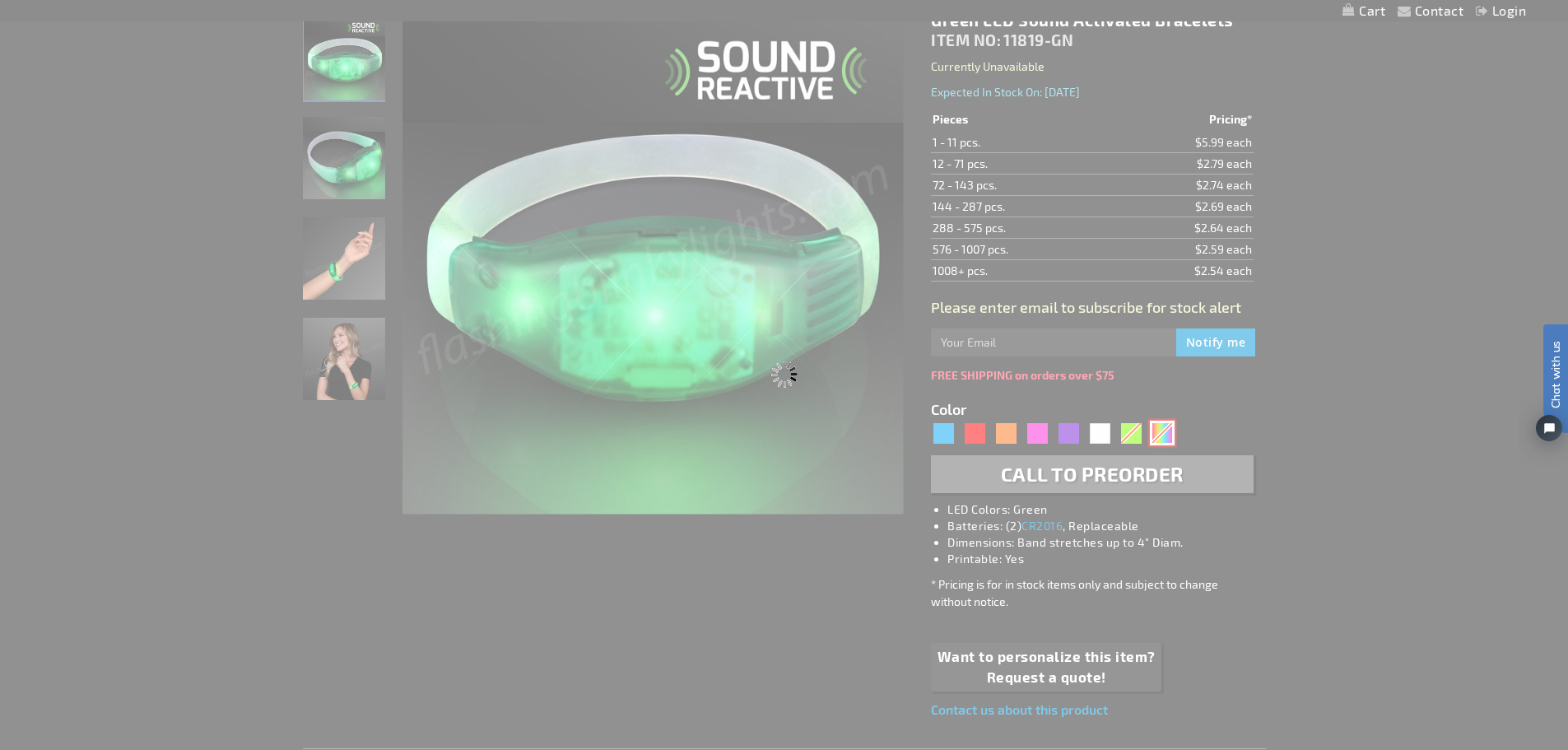
type input "11819-MLT"
type input "Customize - Sound Activated Light Up Multicolor Bracelets - ITEM NO: 11819-MLT"
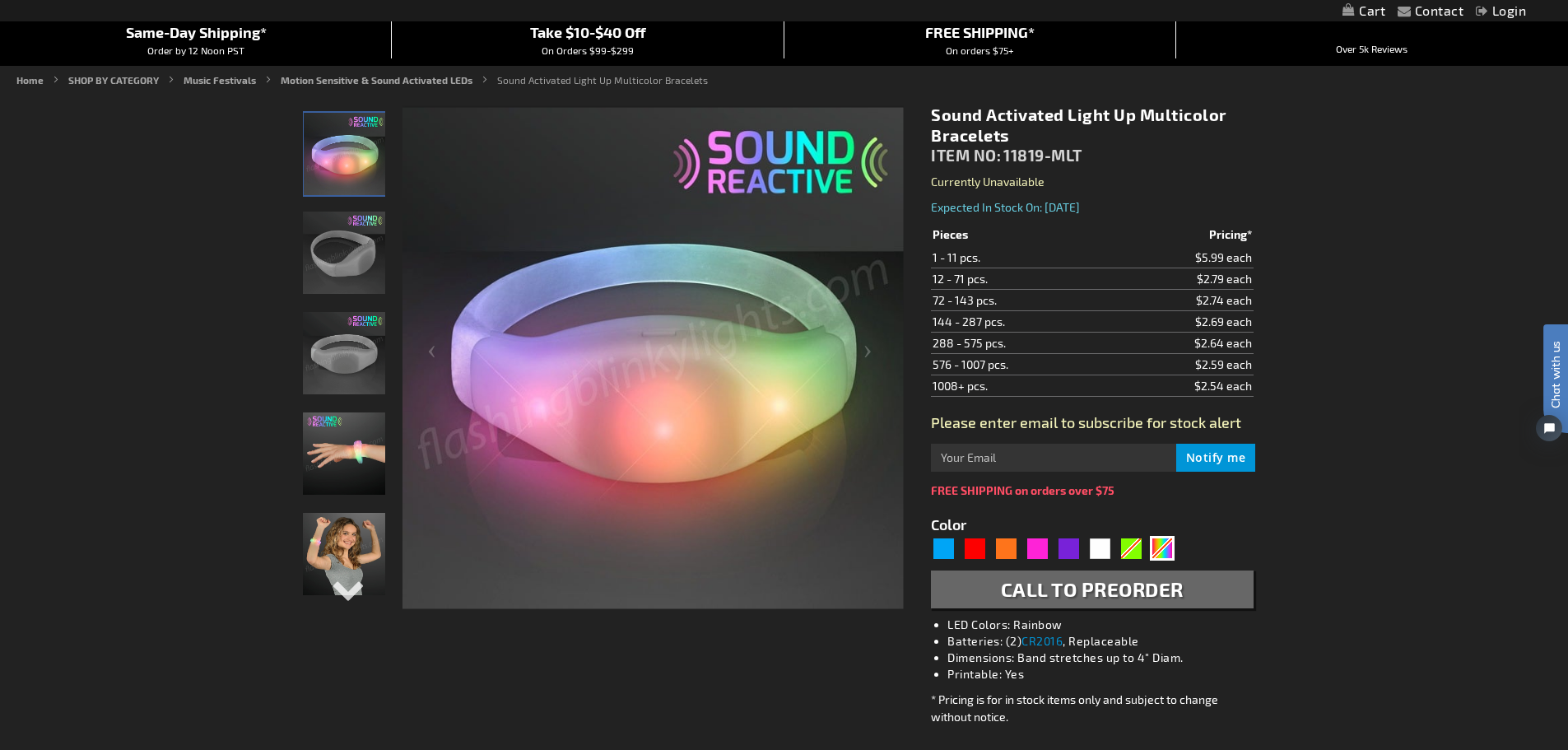
scroll to position [329, 0]
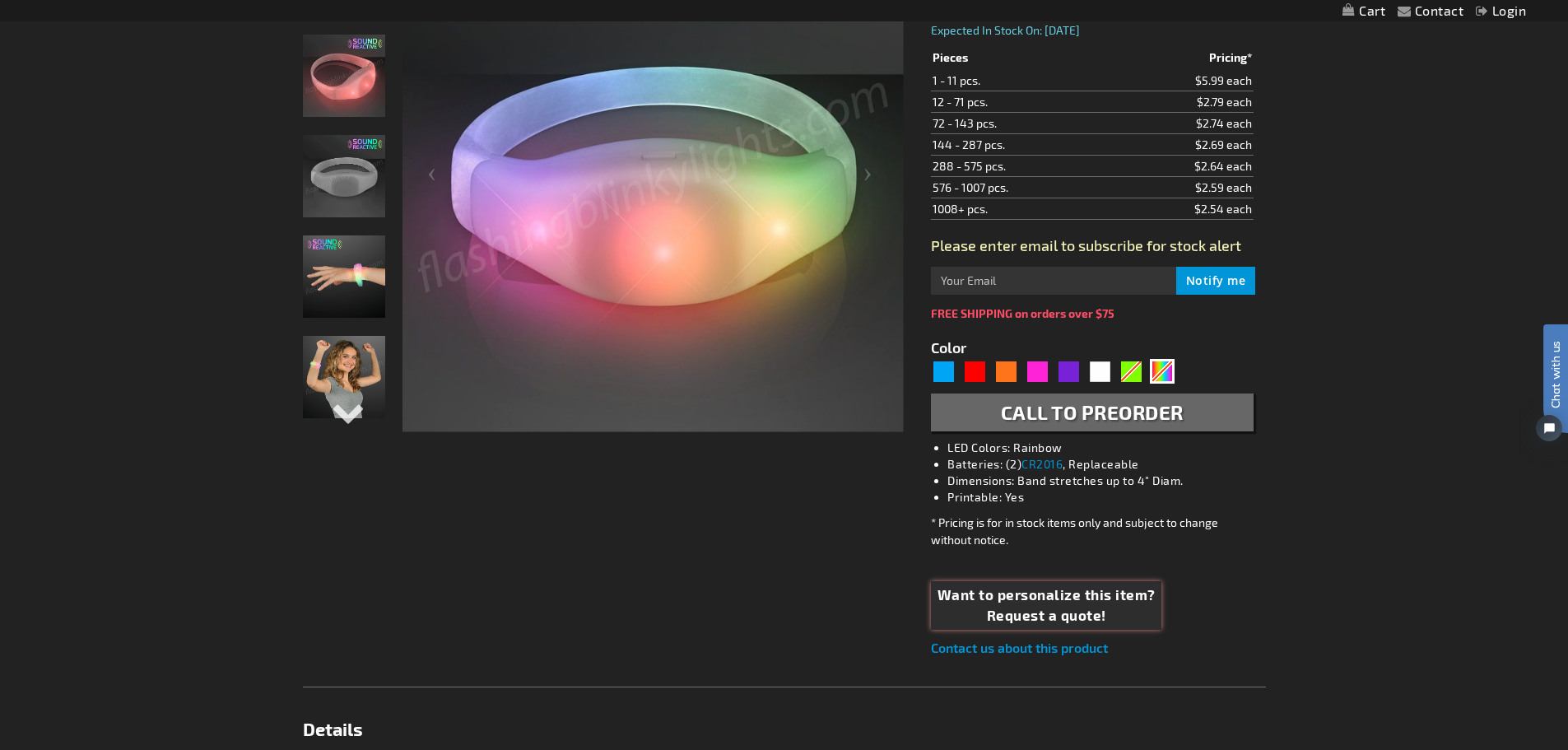
click at [1098, 607] on span "Request a quote!" at bounding box center [1046, 615] width 218 height 21
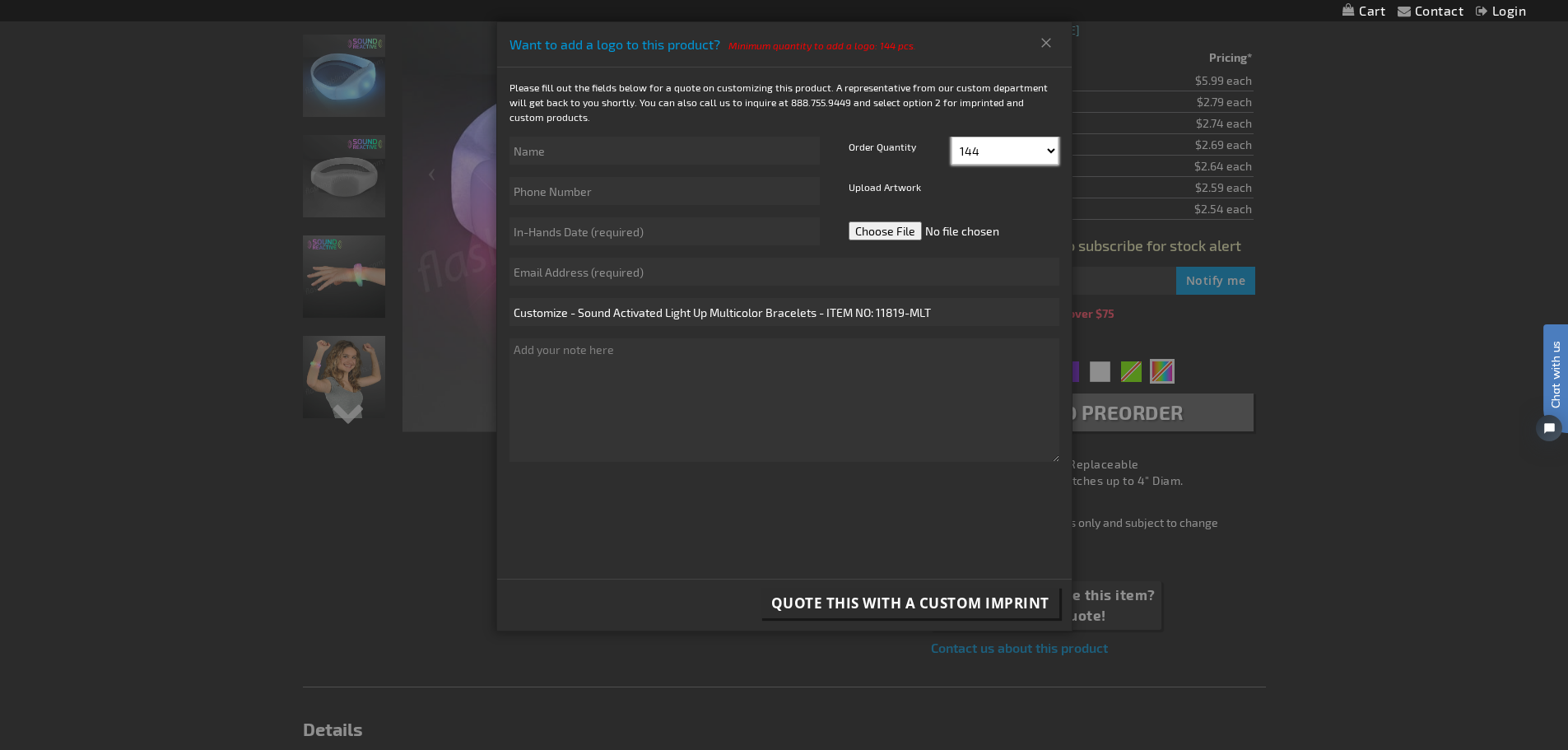
click at [1016, 160] on select "144 156 168 180 192 204 216 228 240 252 264 276 288" at bounding box center [1004, 151] width 107 height 28
select select "168"
click at [951, 137] on select "144 156 168 180 192 204 216 228 240 252 264 276 288" at bounding box center [1004, 151] width 107 height 28
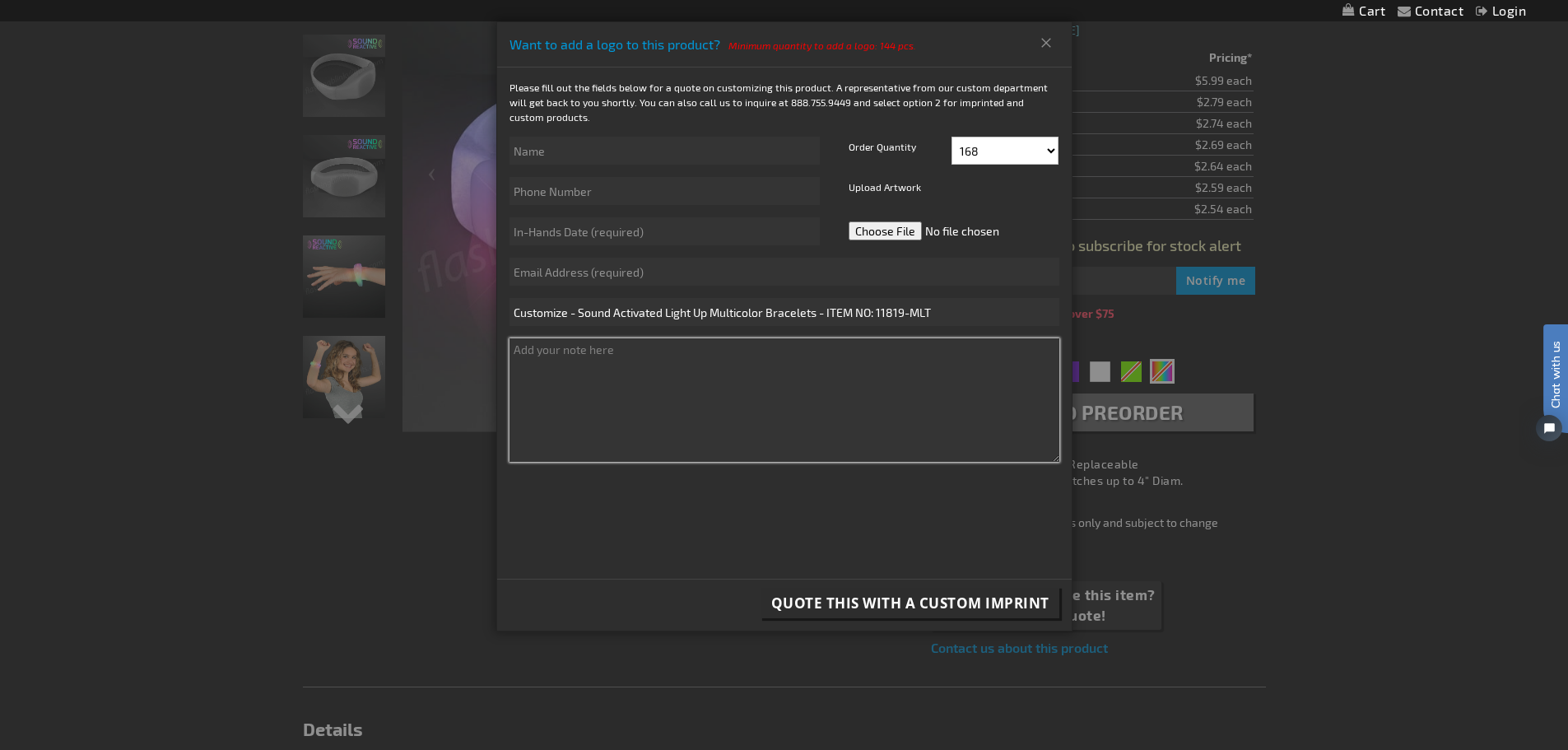
click at [746, 374] on textarea at bounding box center [784, 399] width 550 height 123
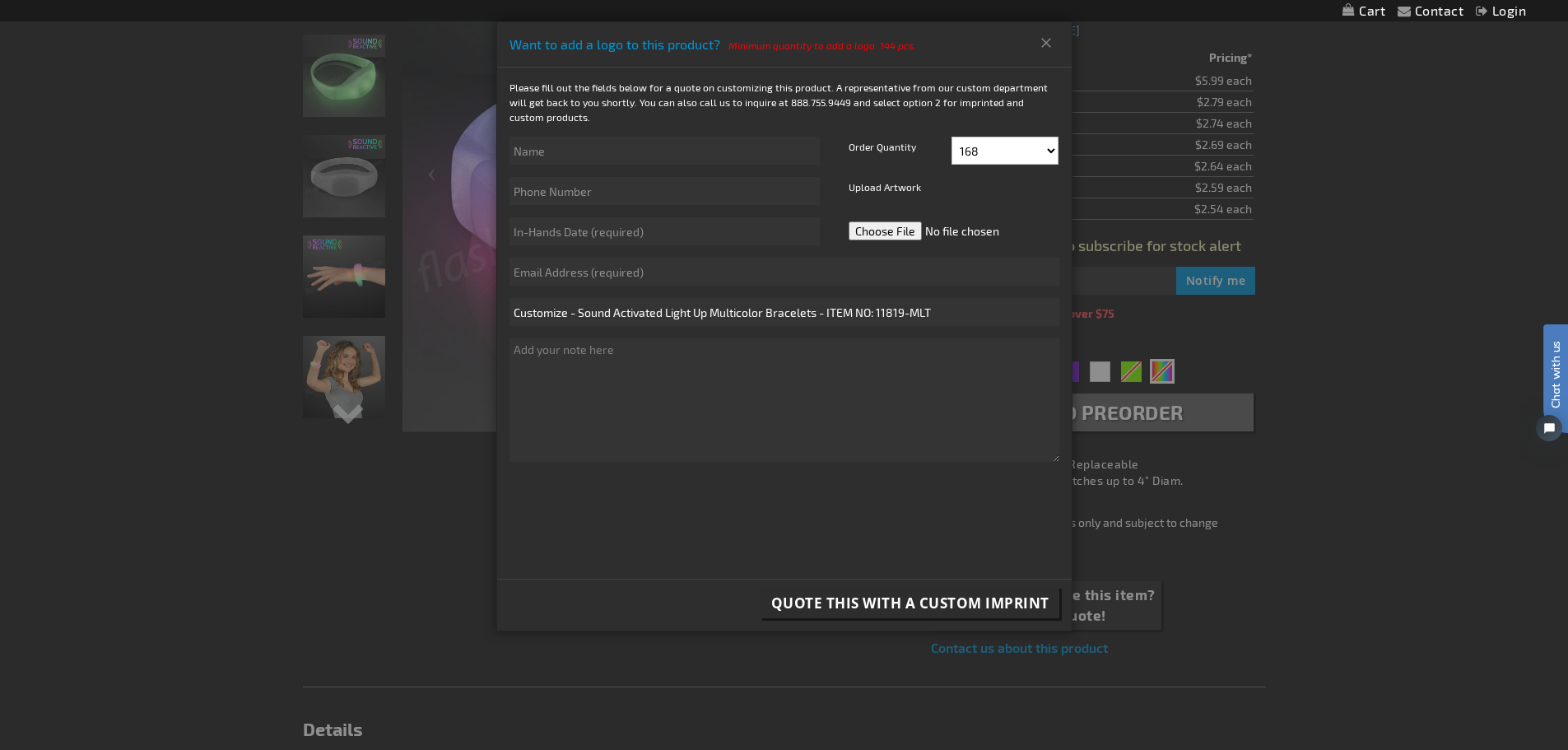
drag, startPoint x: 1045, startPoint y: 41, endPoint x: 1007, endPoint y: 16, distance: 45.9
click at [1044, 43] on button "Close" at bounding box center [1046, 43] width 27 height 26
